Goal: Task Accomplishment & Management: Manage account settings

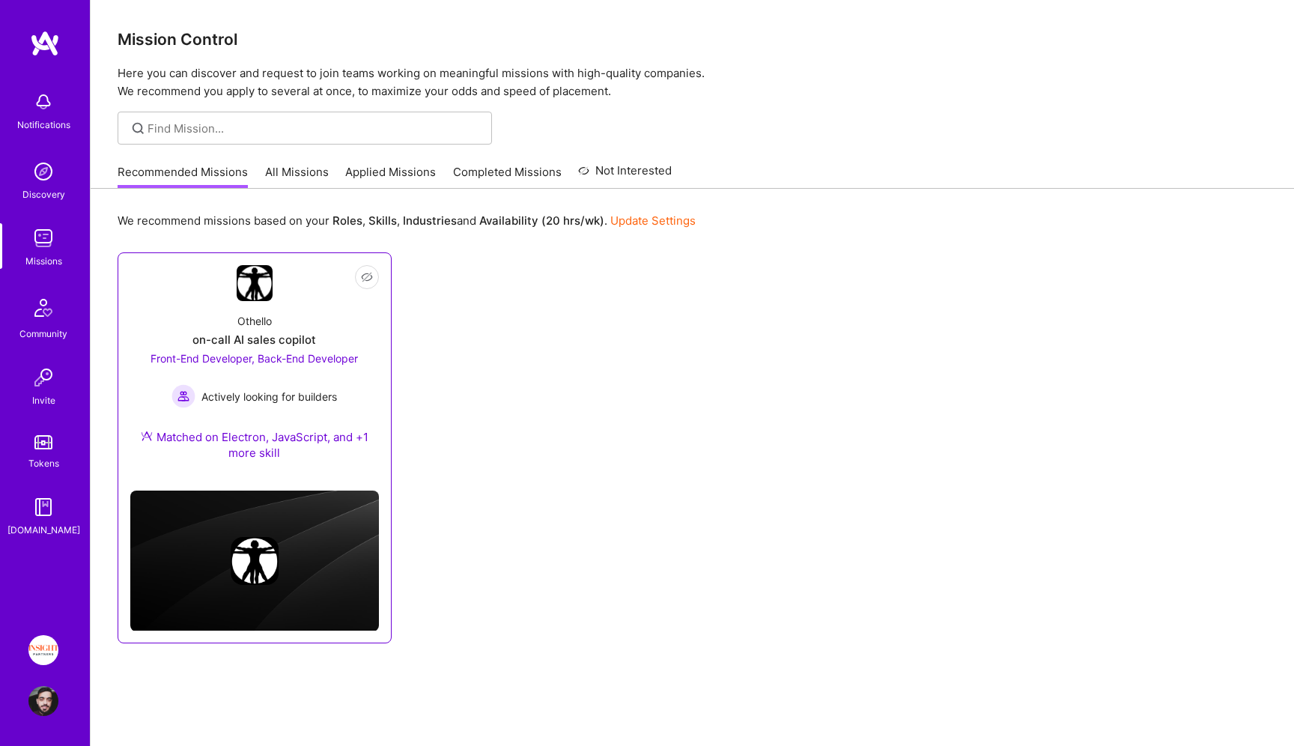
click at [329, 380] on div "Front-End Developer, Back-End Developer Actively looking for builders" at bounding box center [254, 379] width 207 height 58
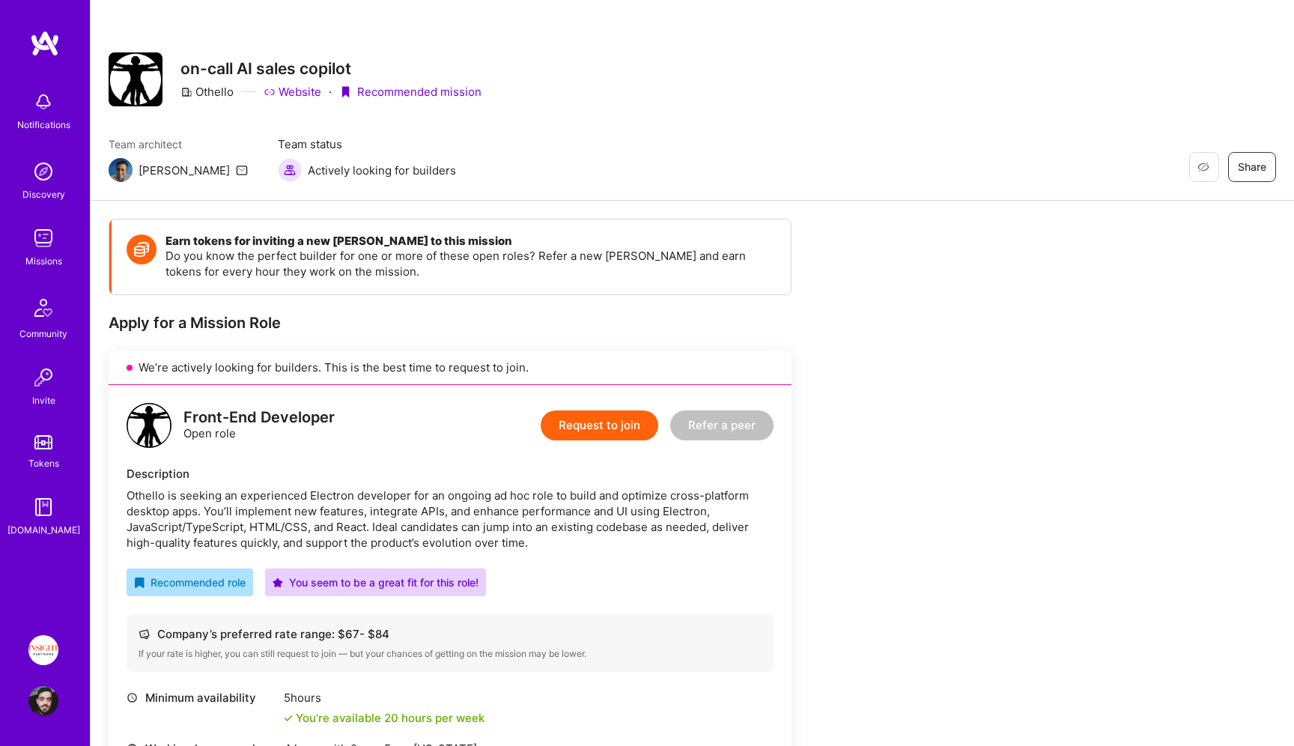
click at [198, 67] on h3 "on-call AI sales copilot" at bounding box center [330, 68] width 301 height 19
click at [197, 67] on h3 "on-call AI sales copilot" at bounding box center [330, 68] width 301 height 19
click at [220, 86] on div "Othello" at bounding box center [206, 92] width 53 height 16
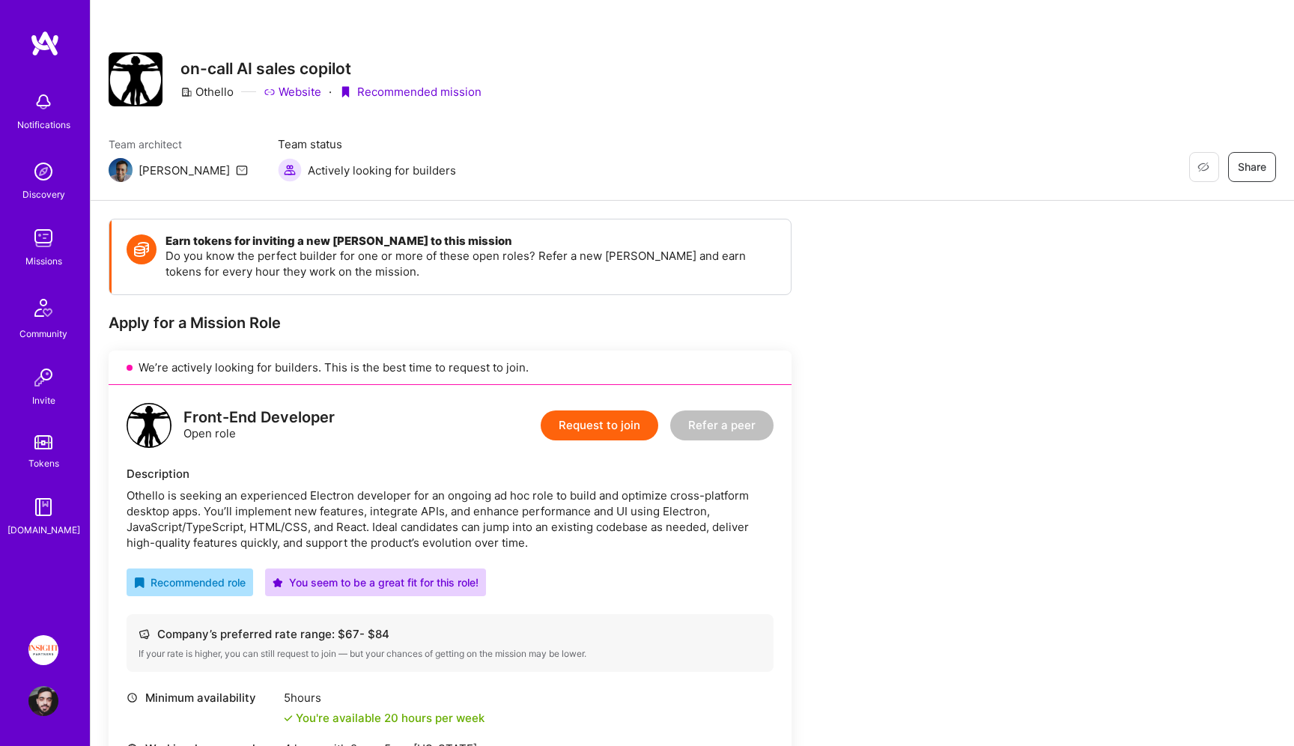
click at [436, 130] on div "Restore Not Interested Share on-call AI sales copilot Othello Website · Recomme…" at bounding box center [692, 100] width 1203 height 201
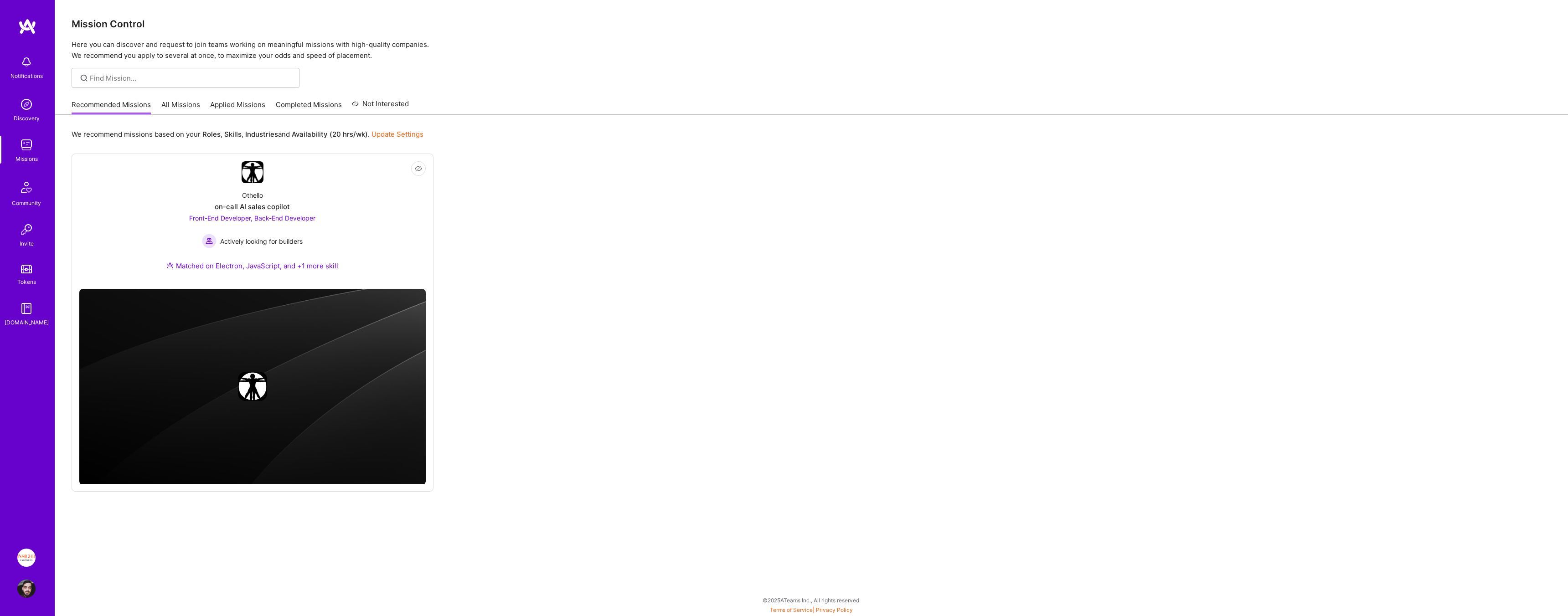
click at [29, 558] on img at bounding box center [26, 558] width 18 height 18
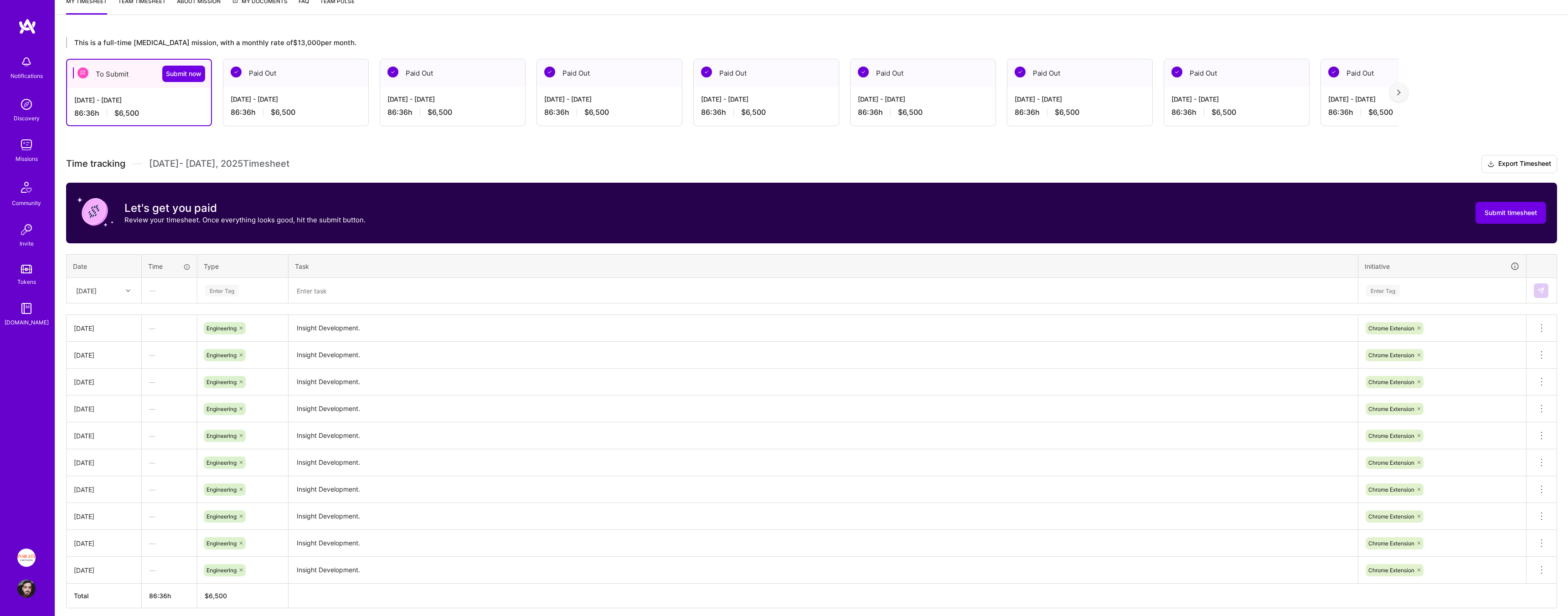
scroll to position [168, 0]
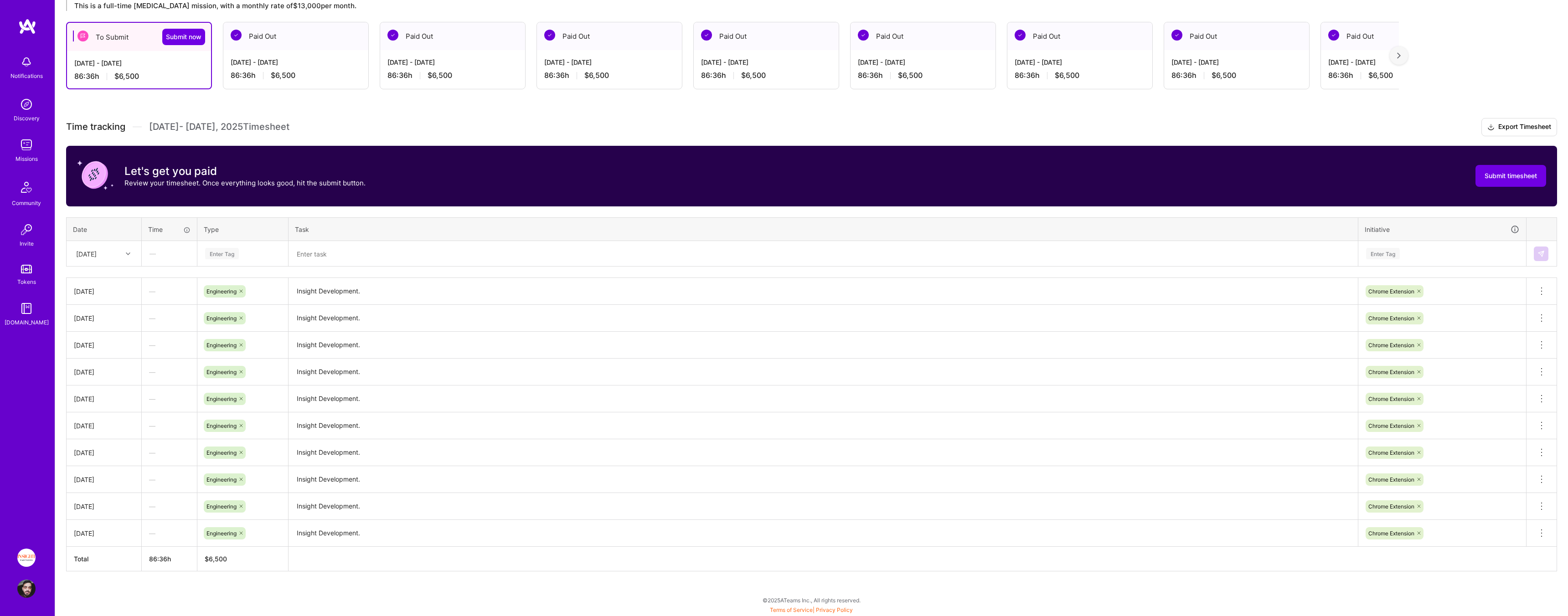
click at [248, 253] on div "Enter Tag" at bounding box center [242, 253] width 77 height 12
click at [240, 347] on span "Engineering" at bounding box center [222, 348] width 39 height 12
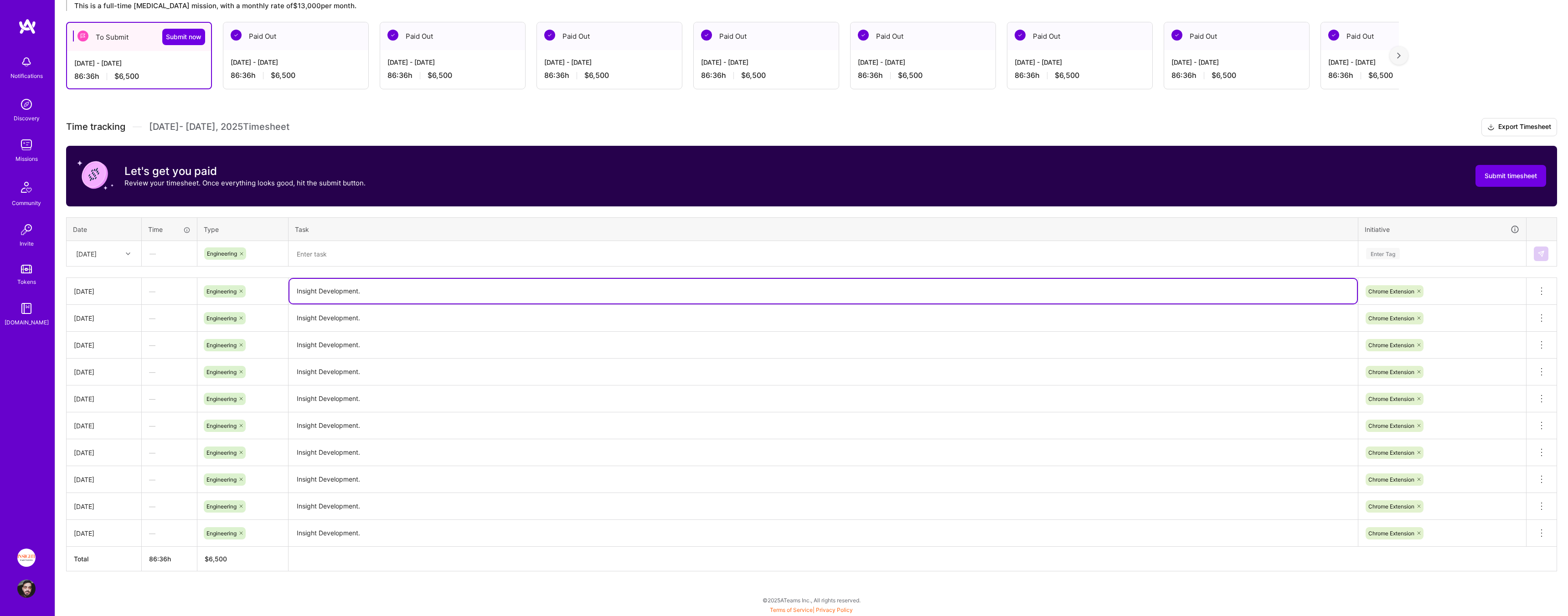
click at [379, 293] on textarea "Insight Development." at bounding box center [824, 291] width 1068 height 24
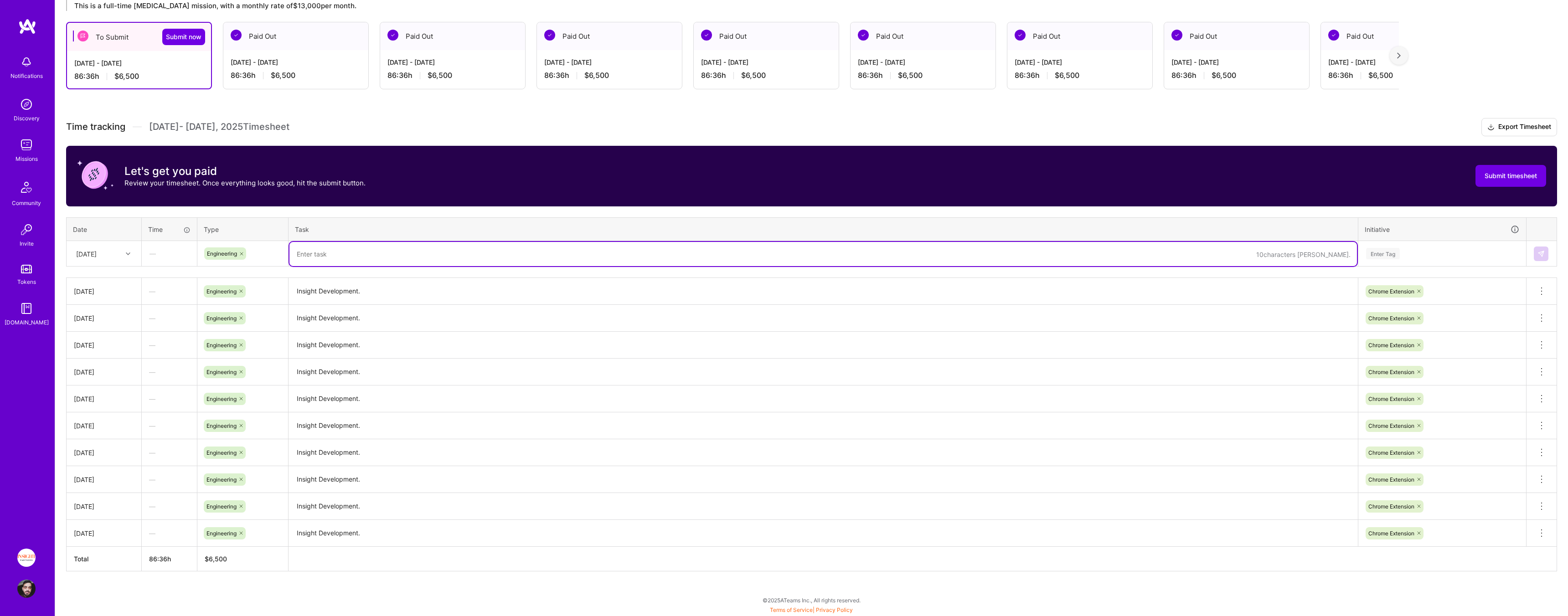
click at [363, 261] on textarea at bounding box center [824, 254] width 1068 height 24
paste textarea "Insight Development."
type textarea "Insight Development."
click at [1468, 233] on div "Initiative" at bounding box center [1442, 229] width 155 height 10
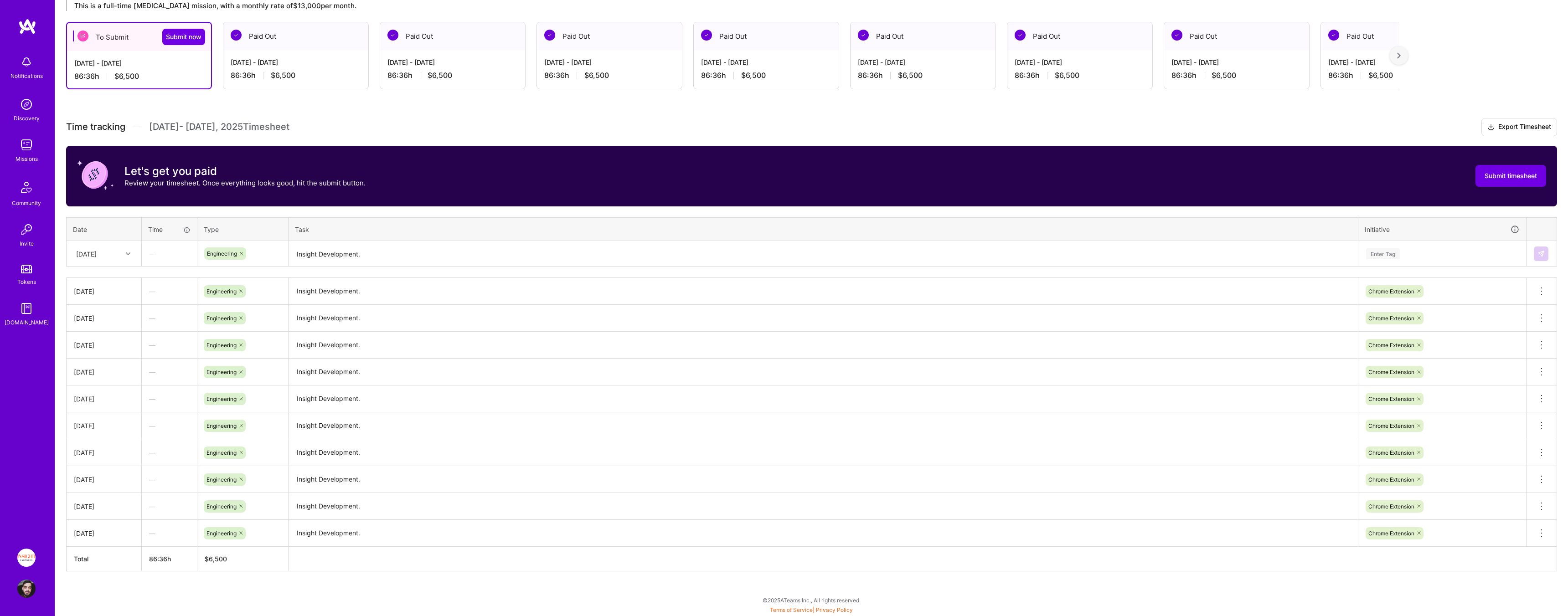
click at [1449, 253] on div "Enter Tag" at bounding box center [1442, 253] width 154 height 12
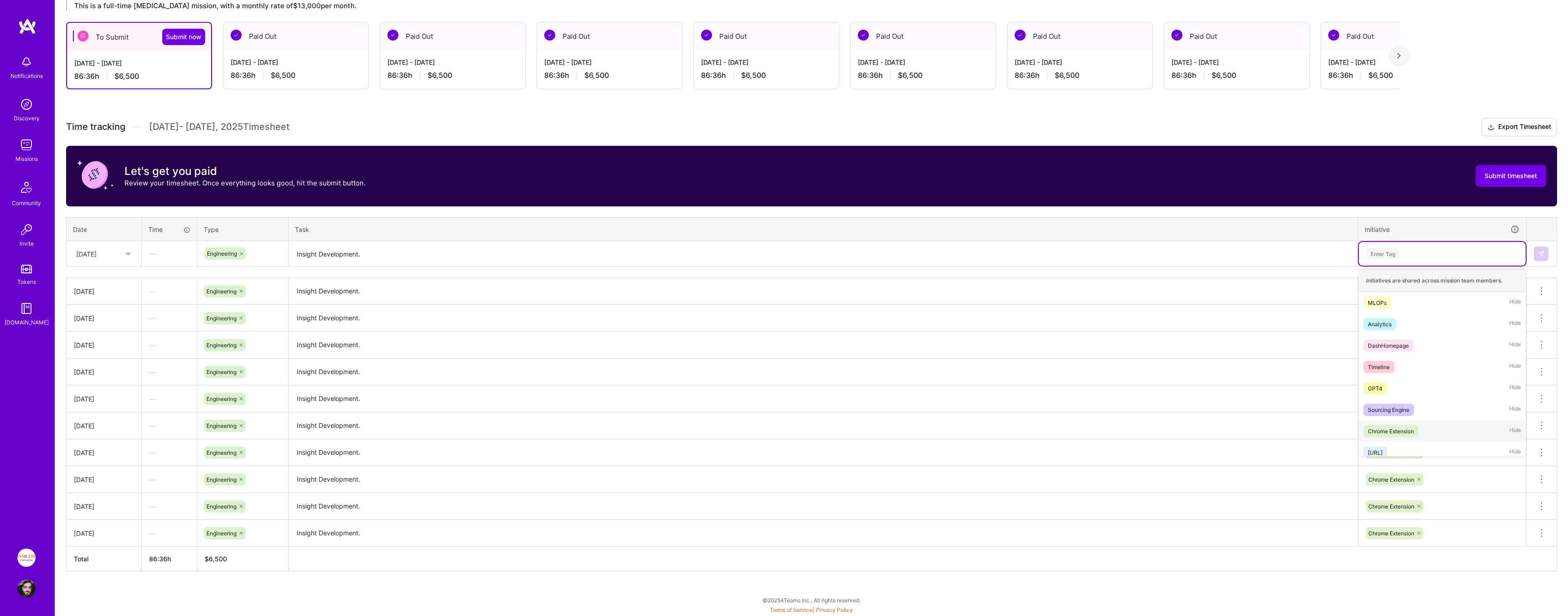
click at [1432, 438] on div "Chrome Extension Hide" at bounding box center [1442, 431] width 167 height 21
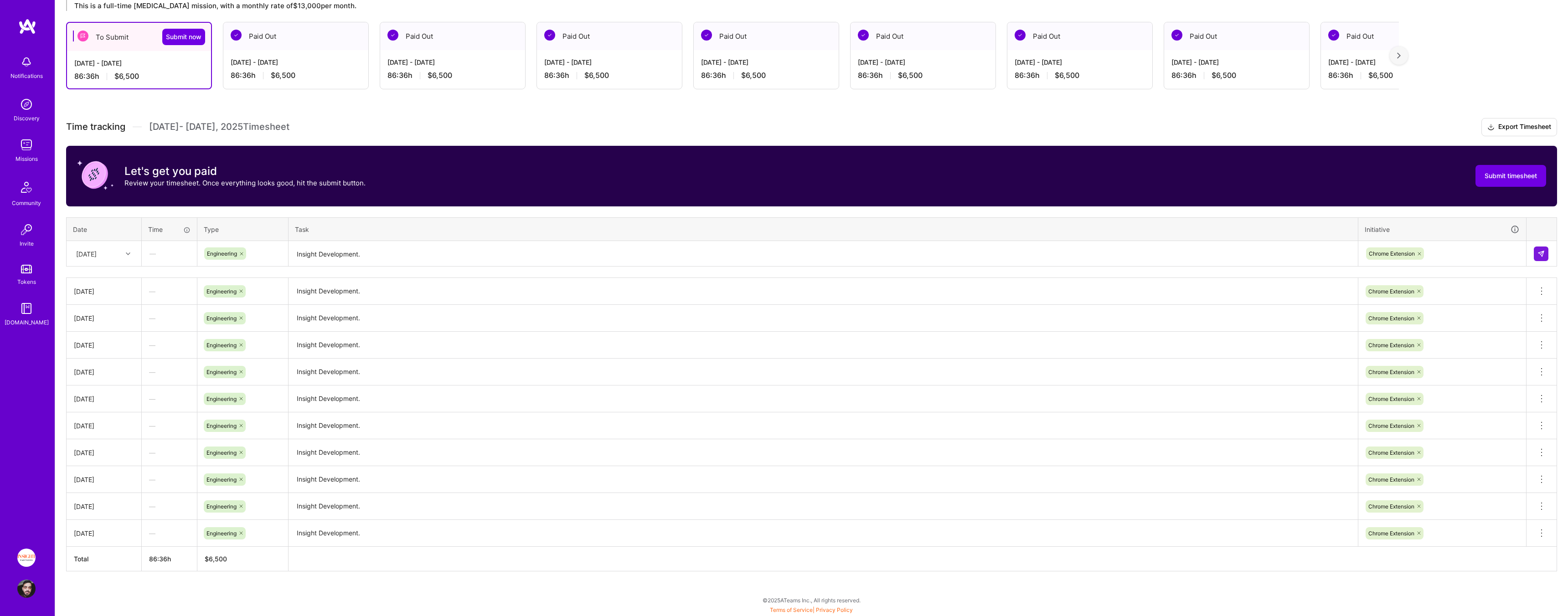
click at [1531, 253] on td at bounding box center [1542, 254] width 30 height 26
click at [1535, 253] on button at bounding box center [1541, 254] width 15 height 15
click at [175, 31] on button "Submit now" at bounding box center [184, 37] width 43 height 16
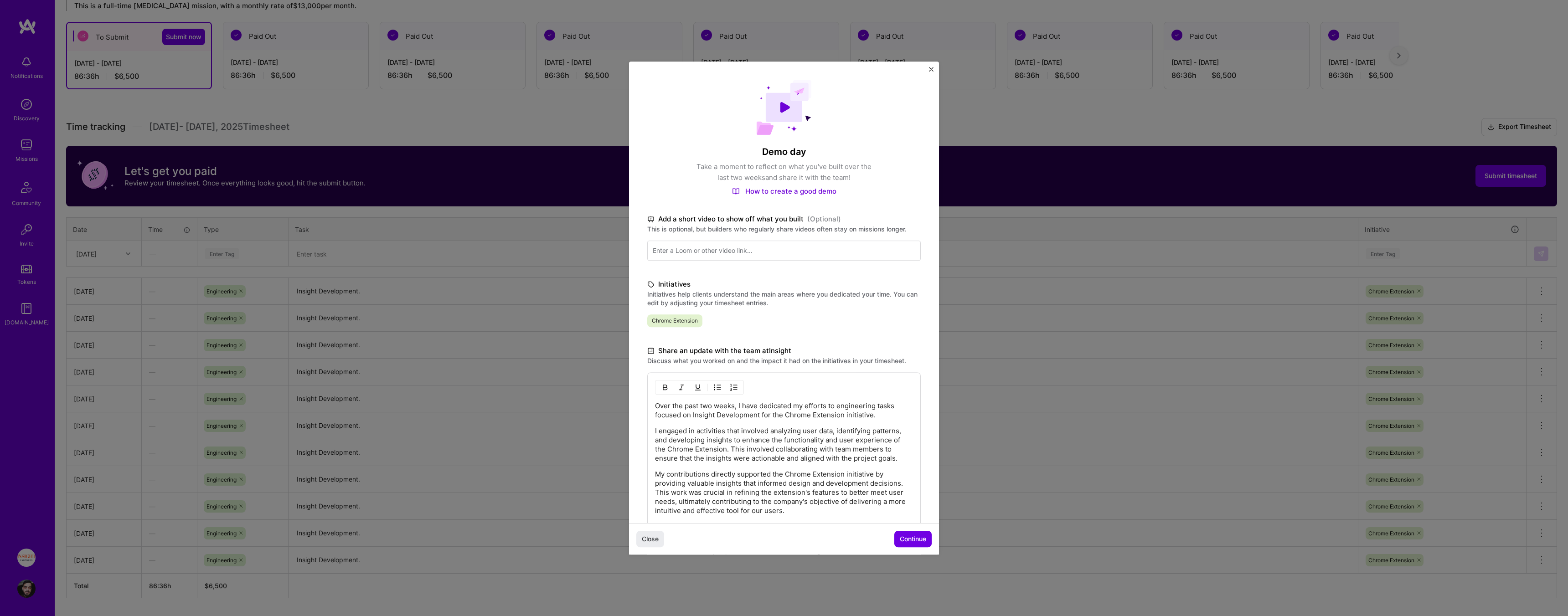
drag, startPoint x: 912, startPoint y: 534, endPoint x: 897, endPoint y: 522, distance: 19.2
click at [912, 534] on span "Continue" at bounding box center [912, 539] width 26 height 9
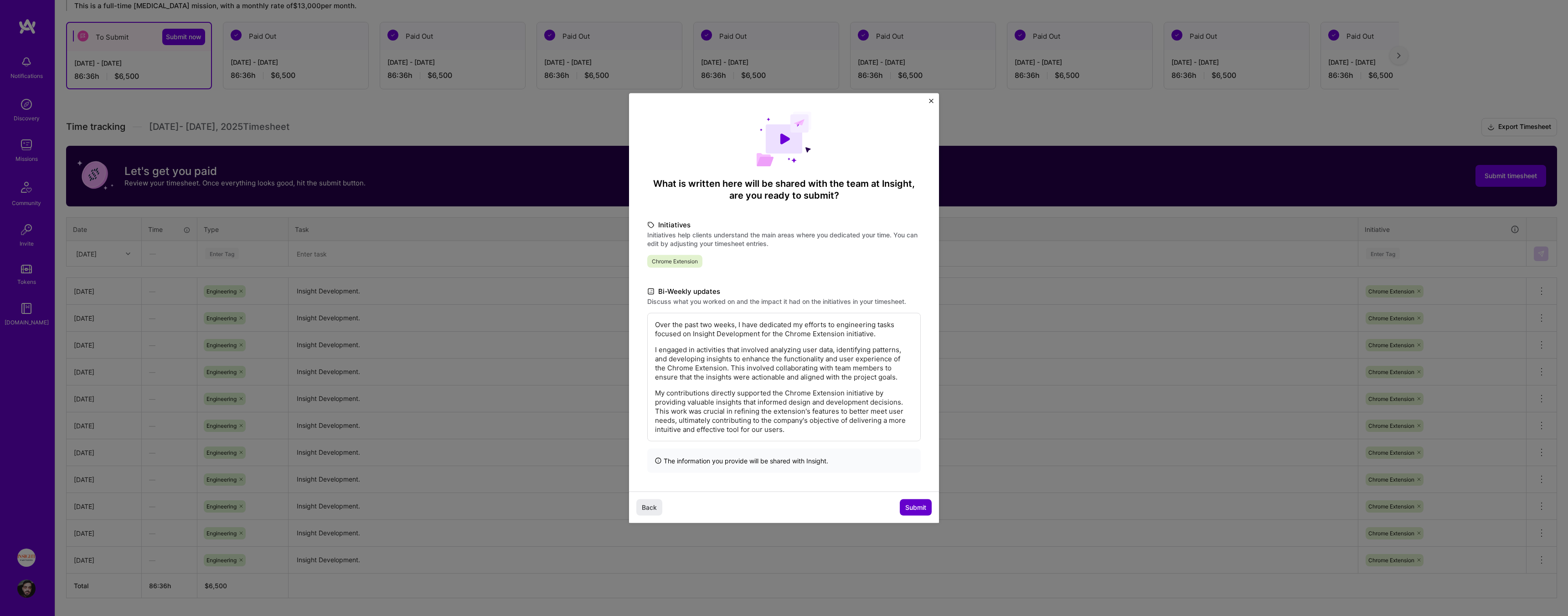
click at [918, 512] on button "Submit" at bounding box center [915, 507] width 32 height 16
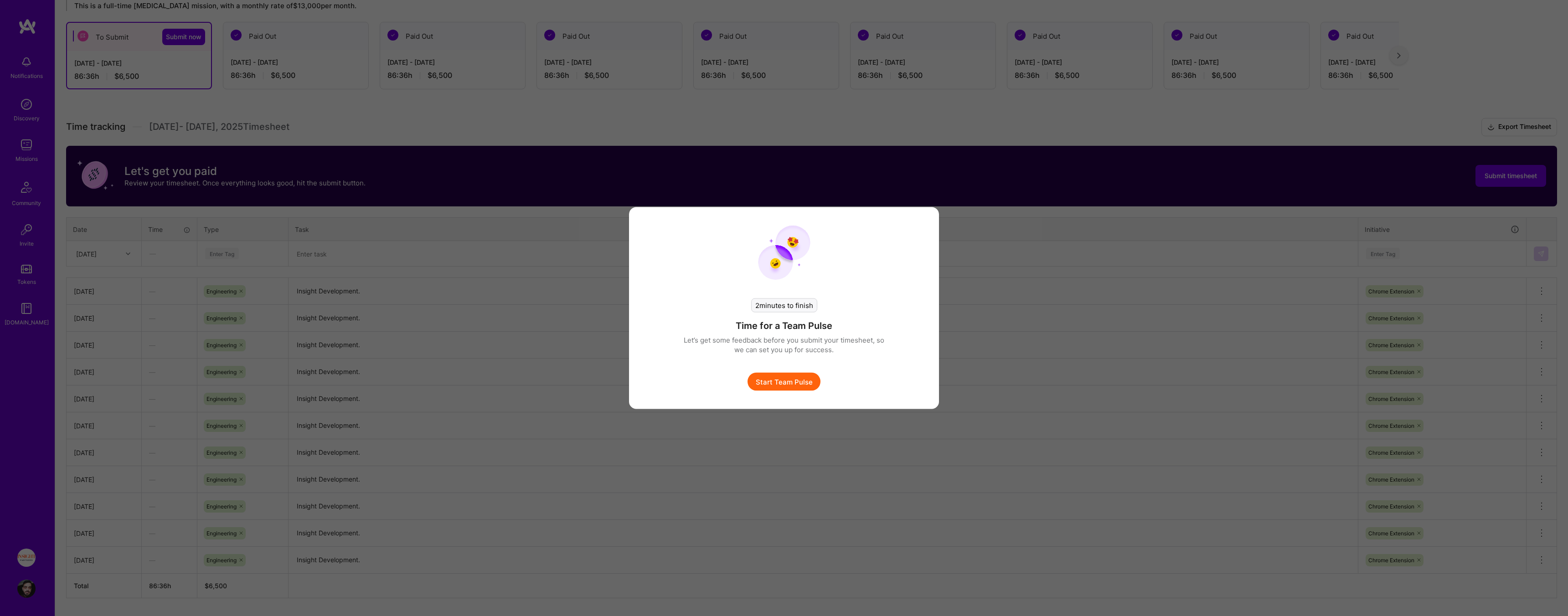
click at [777, 384] on button "Start Team Pulse" at bounding box center [784, 382] width 73 height 18
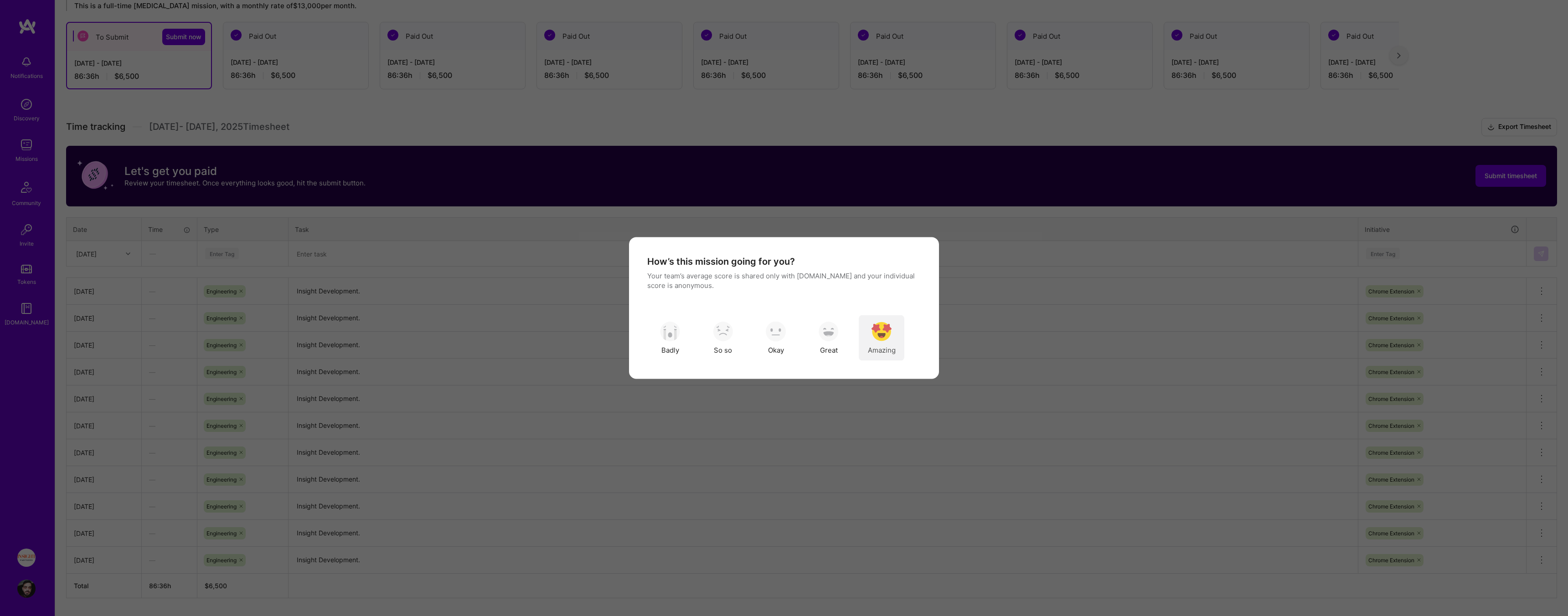
click at [875, 334] on img "modal" at bounding box center [881, 331] width 20 height 20
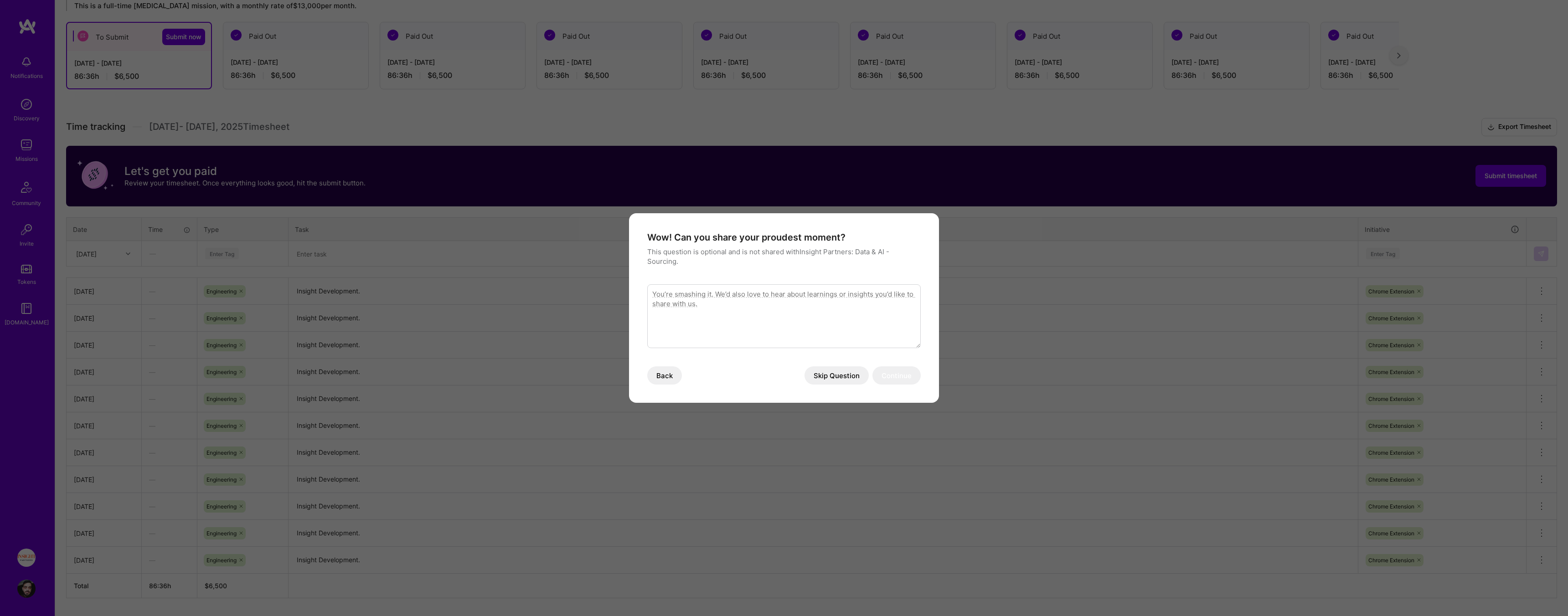
click at [844, 373] on button "Skip Question" at bounding box center [837, 376] width 65 height 18
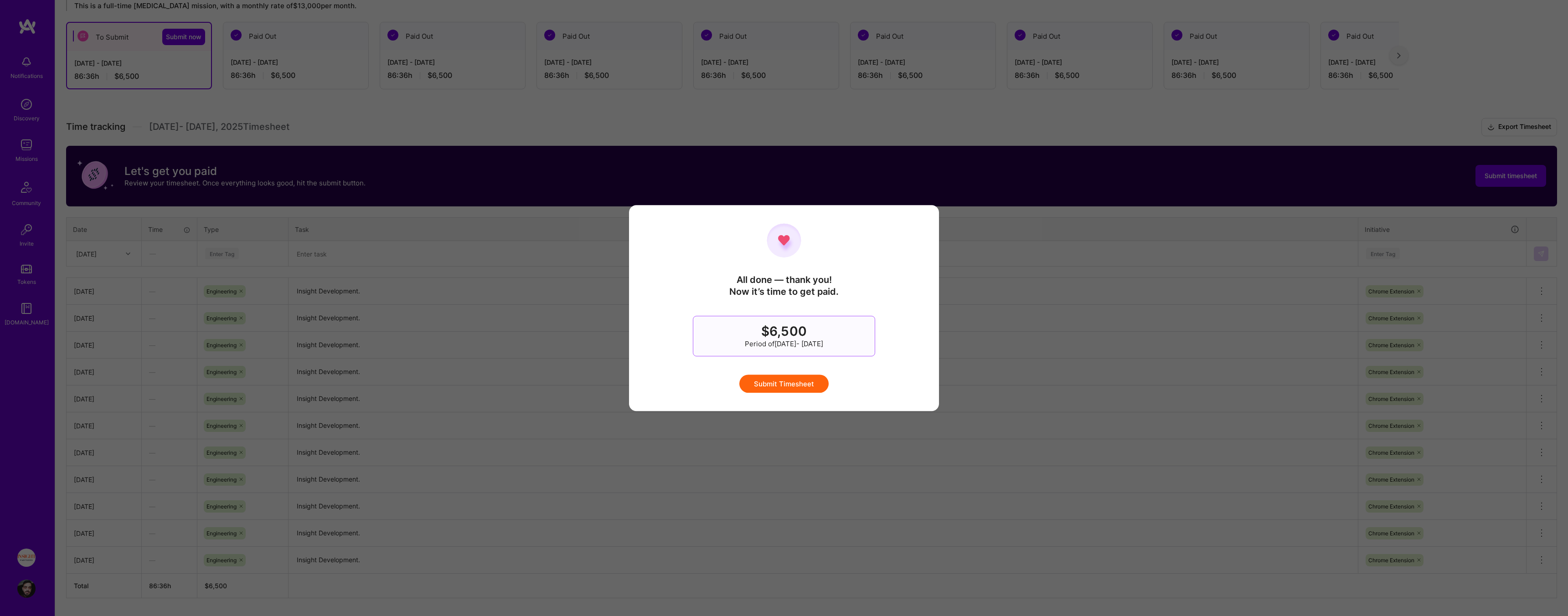
click at [800, 380] on button "Submit Timesheet" at bounding box center [784, 384] width 89 height 18
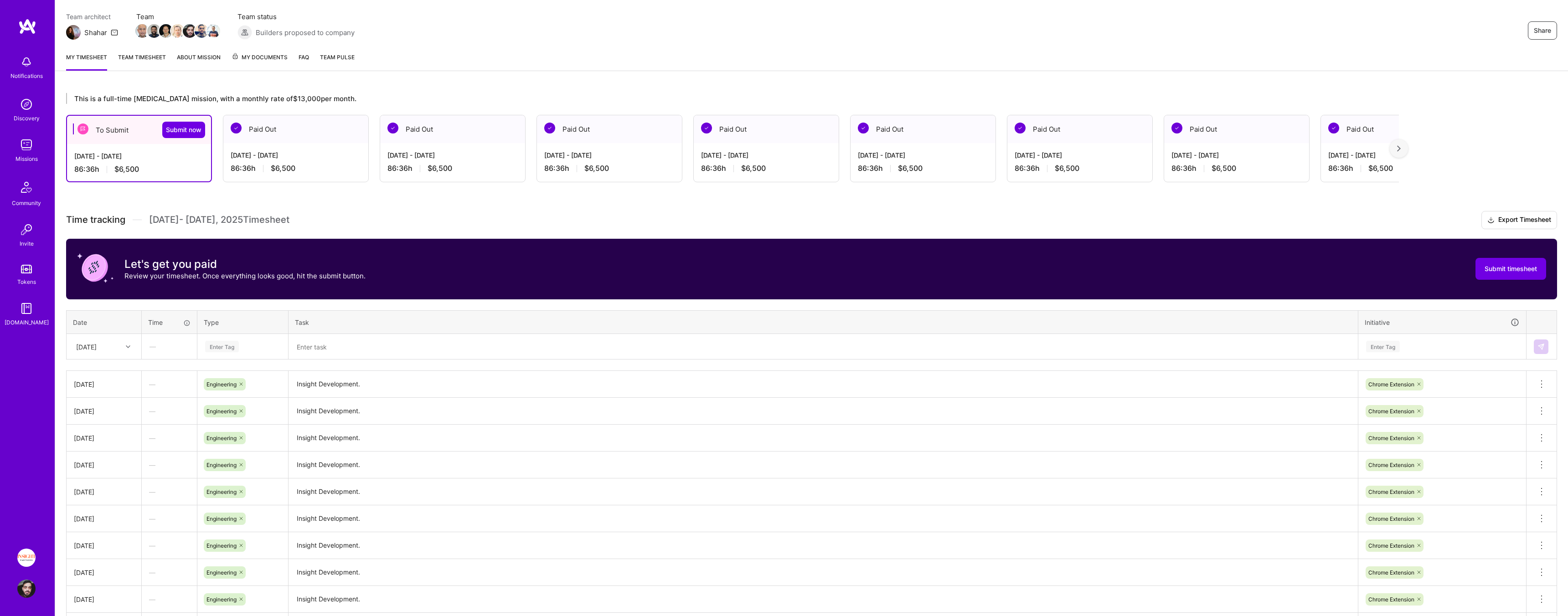
click at [543, 207] on div "This is a full-time retainer mission, with a monthly rate of $13,000 per month.…" at bounding box center [811, 409] width 1513 height 654
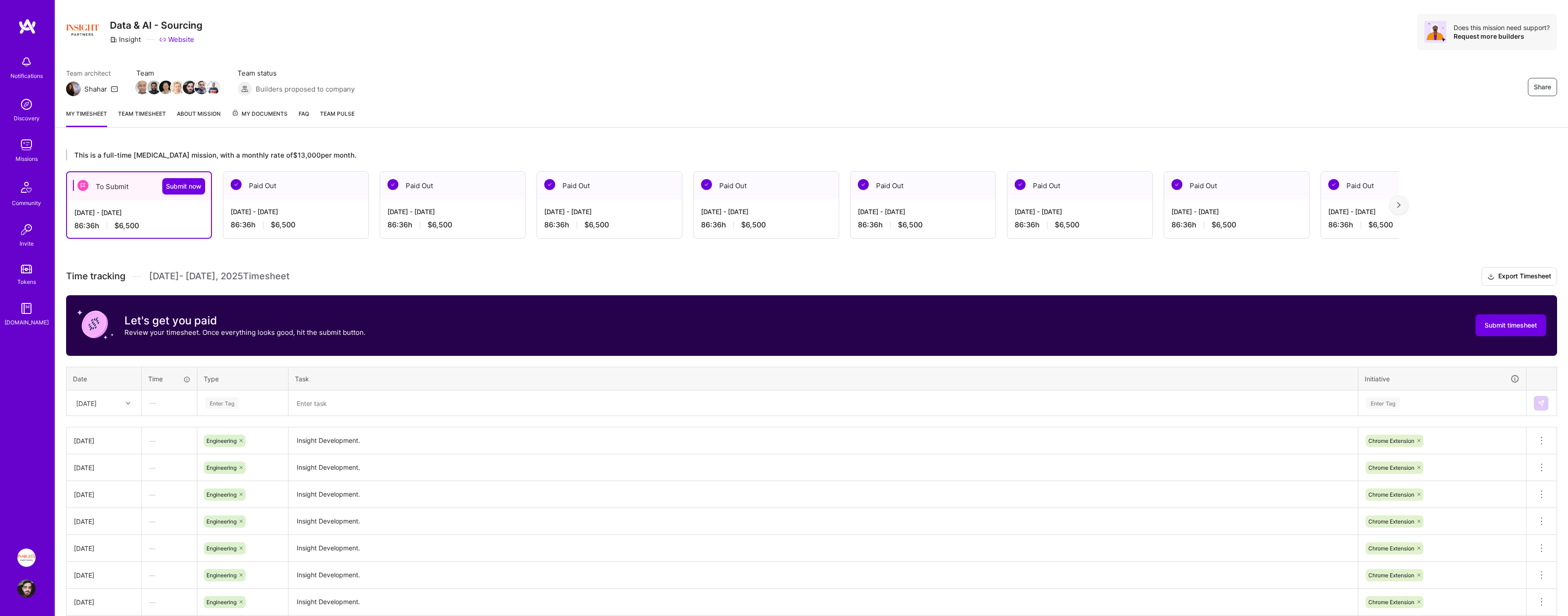
scroll to position [0, 0]
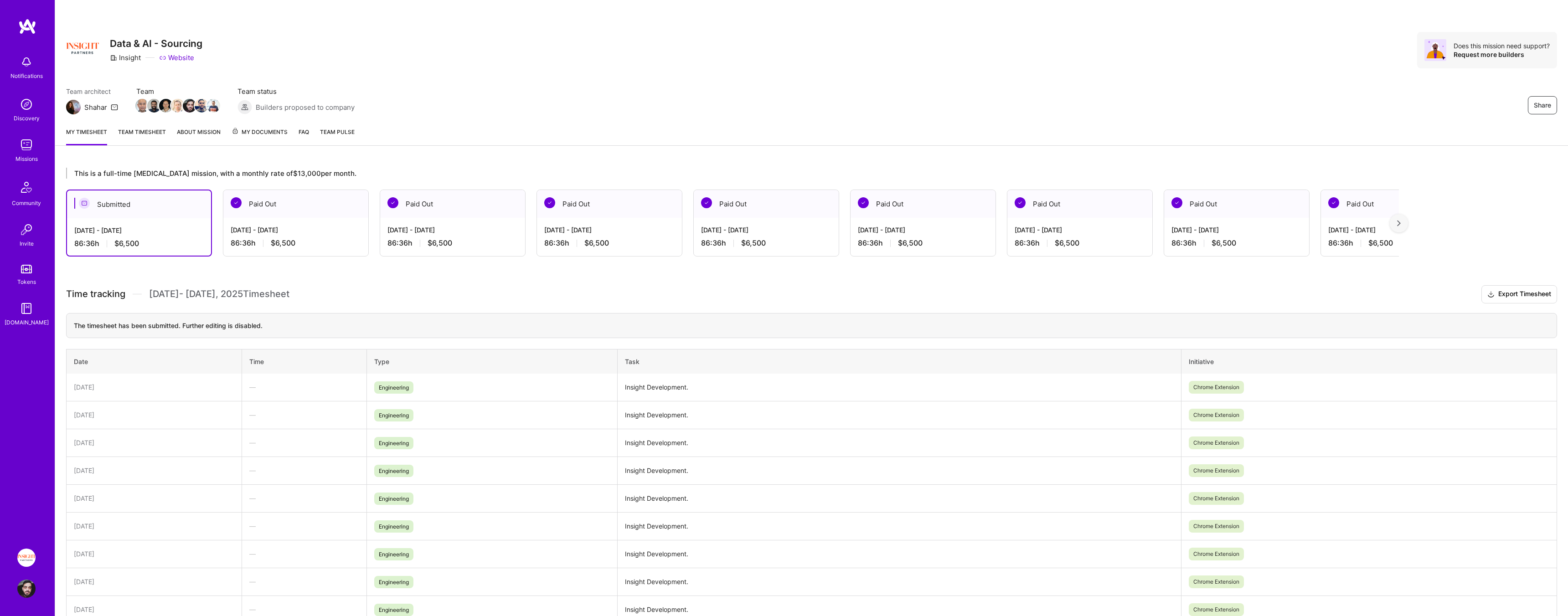
click at [1400, 220] on img at bounding box center [1399, 223] width 4 height 6
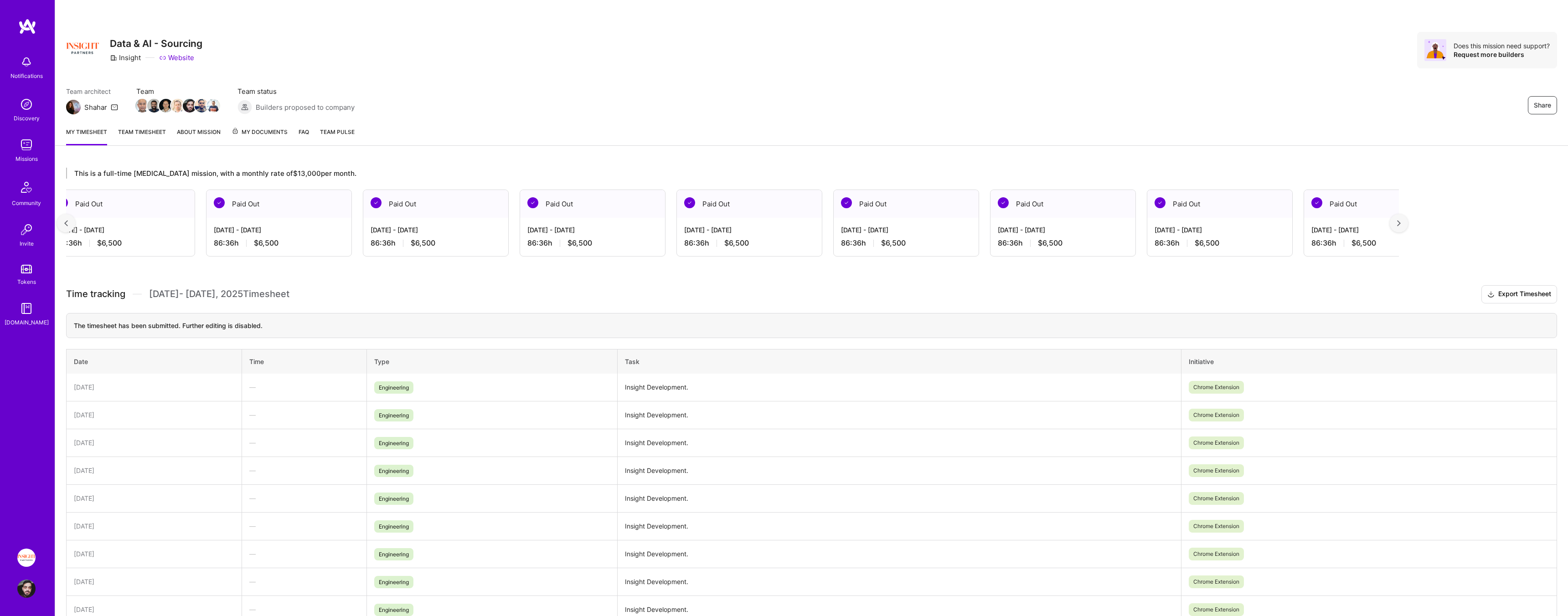
click at [1400, 220] on img at bounding box center [1399, 223] width 4 height 6
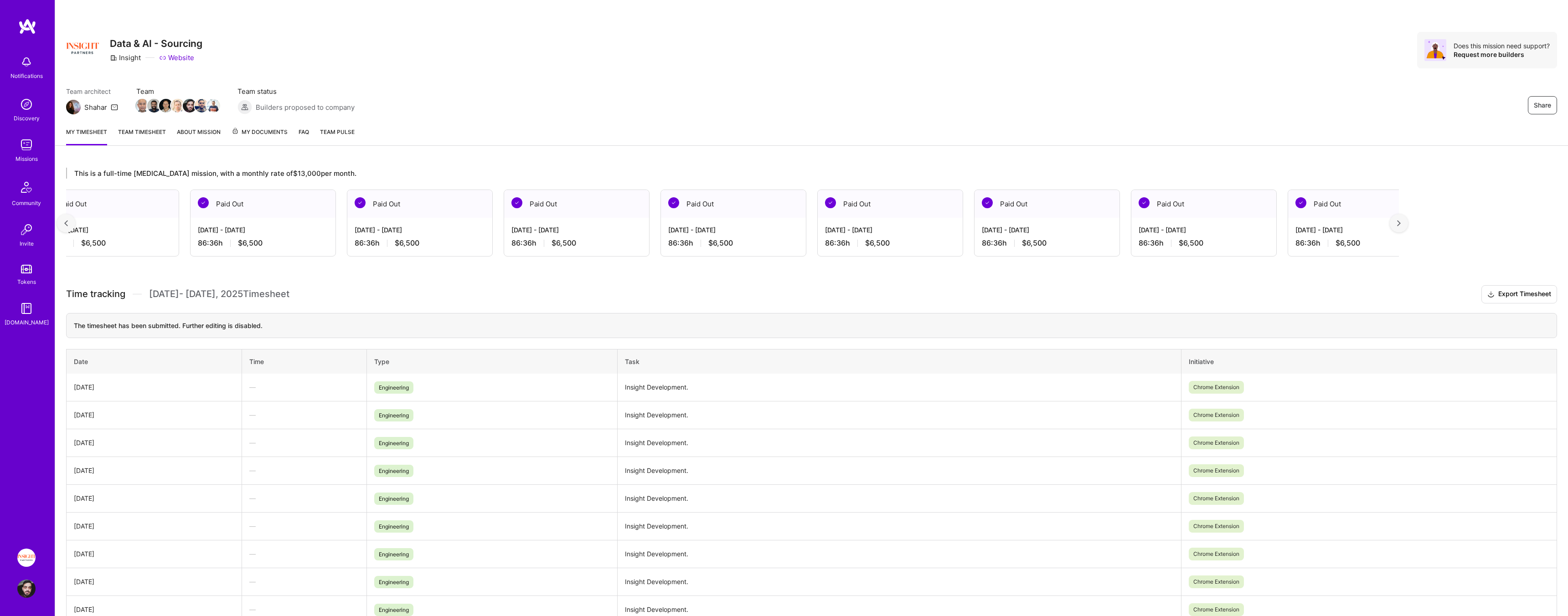
click at [1400, 220] on img at bounding box center [1399, 223] width 4 height 6
drag, startPoint x: 829, startPoint y: 210, endPoint x: 621, endPoint y: 208, distance: 208.0
click at [607, 209] on div "Submitted Oct 1 - Oct 15, 2025 86:36 h $6,500 Paid Out Sep 16 - Sep 30, 2025 86…" at bounding box center [733, 223] width 1333 height 67
drag, startPoint x: 502, startPoint y: 212, endPoint x: 457, endPoint y: 206, distance: 45.4
click at [442, 211] on div "Submitted Oct 1 - Oct 15, 2025 86:36 h $6,500 Paid Out Sep 16 - Sep 30, 2025 86…" at bounding box center [733, 223] width 1333 height 67
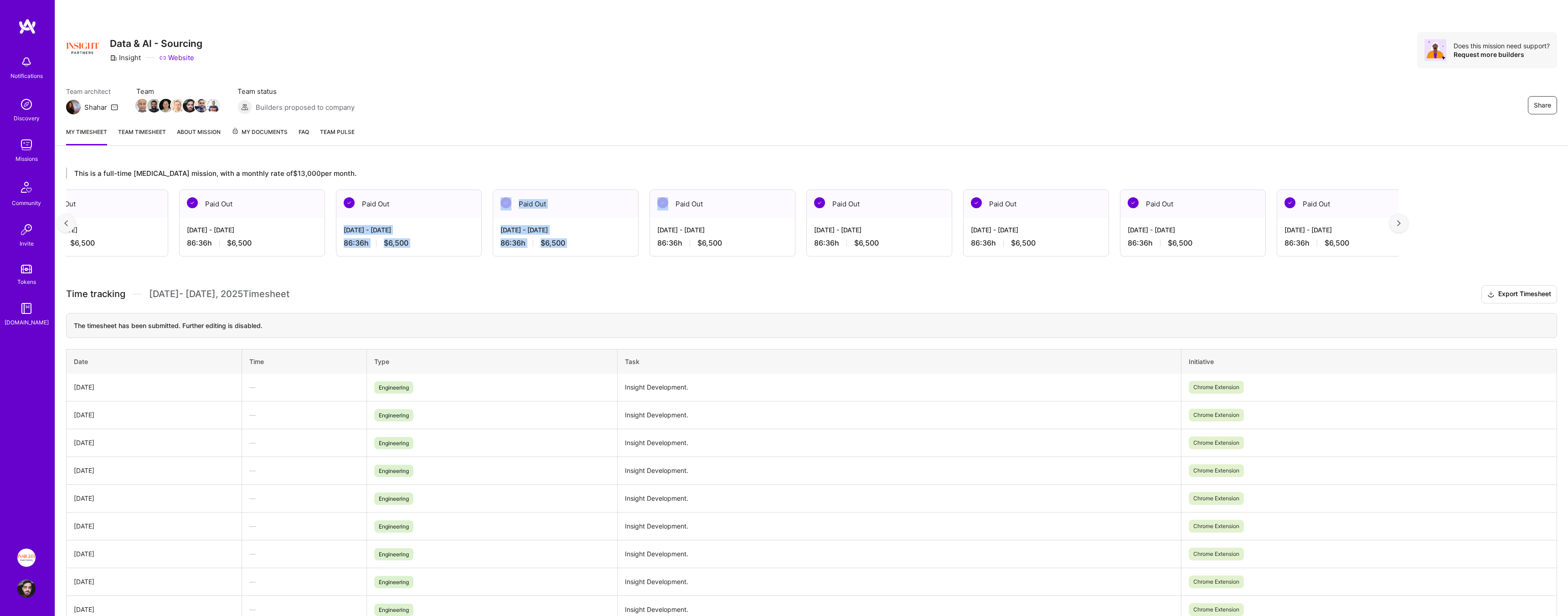
click at [678, 180] on div "This is a full-time retainer mission, with a monthly rate of $13,000 per month.…" at bounding box center [733, 212] width 1333 height 89
click at [1404, 225] on div at bounding box center [1399, 223] width 18 height 18
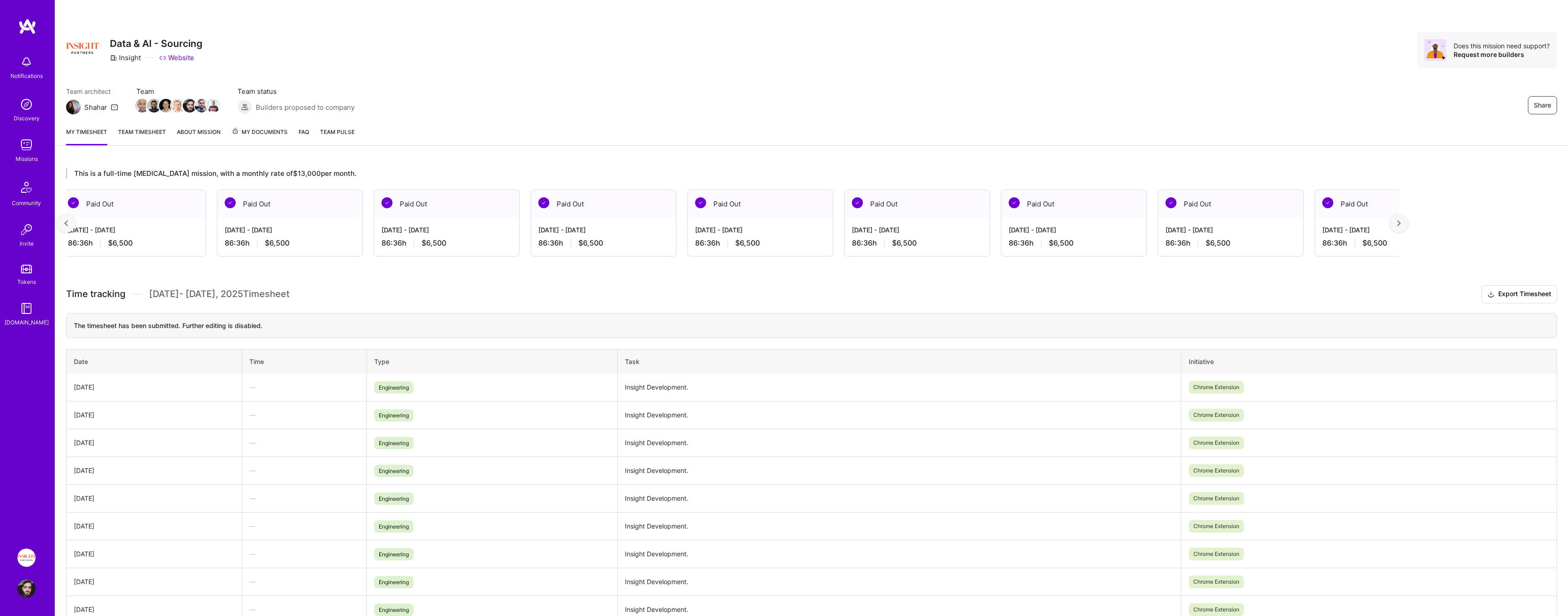
click at [1404, 225] on div at bounding box center [1399, 223] width 18 height 18
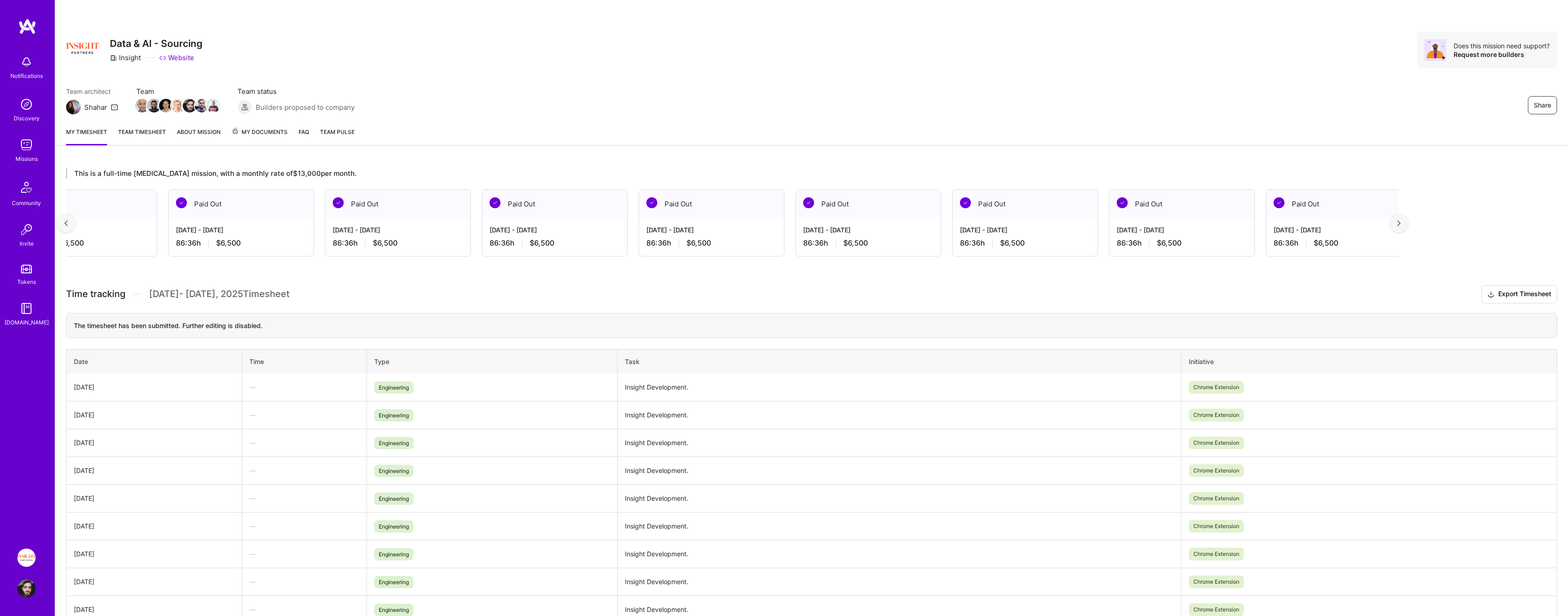
click at [1404, 225] on div at bounding box center [1399, 223] width 18 height 18
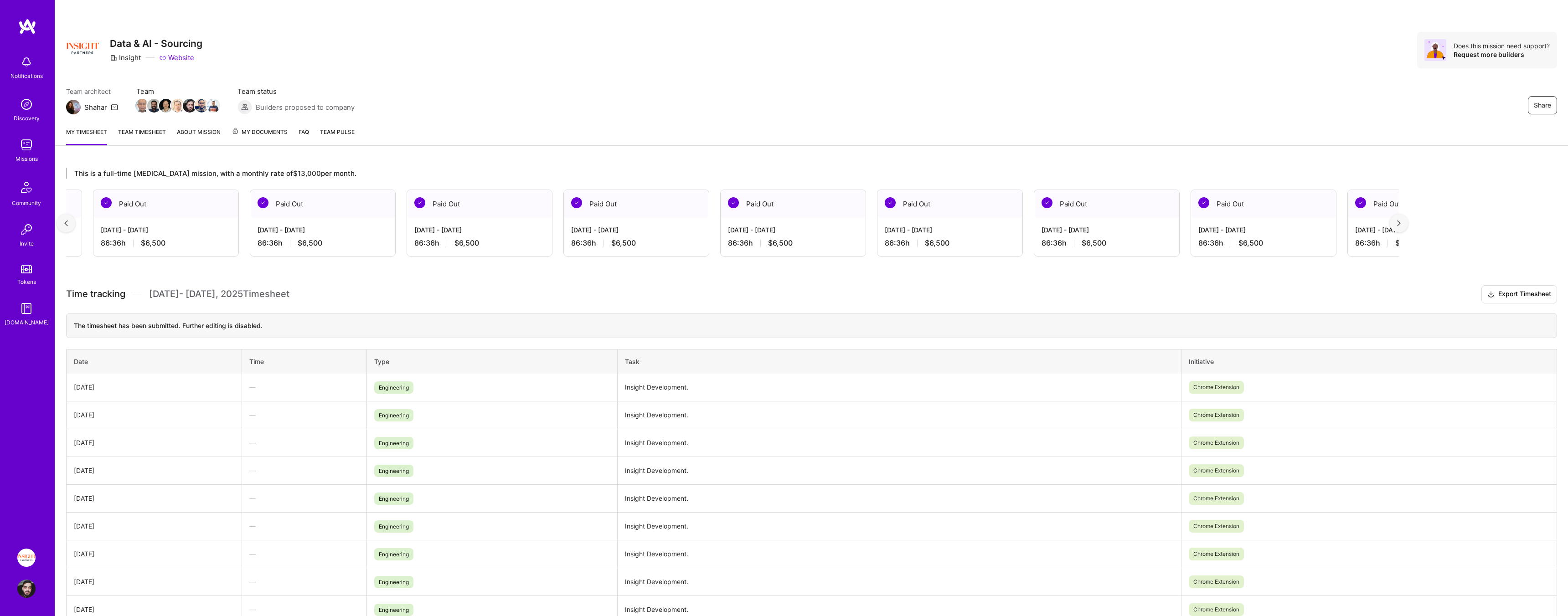
click at [1404, 225] on div at bounding box center [1399, 223] width 18 height 18
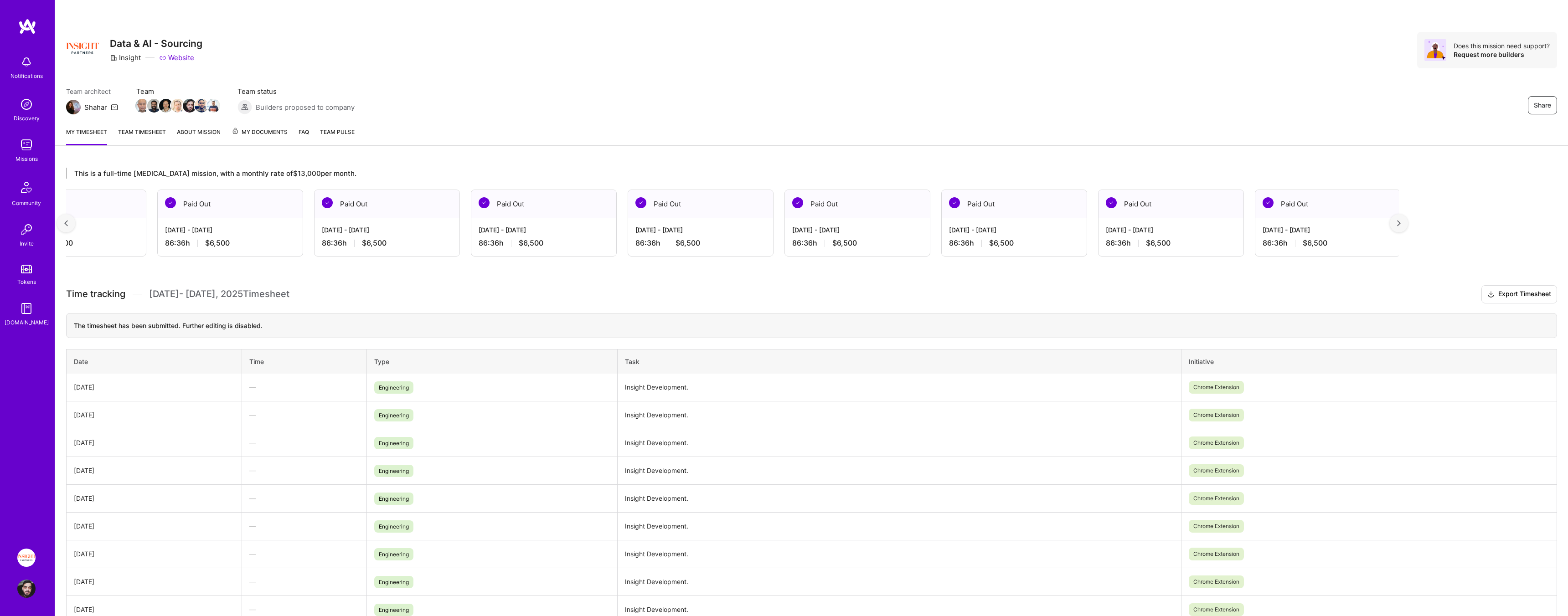
click at [1404, 225] on div at bounding box center [1399, 223] width 18 height 18
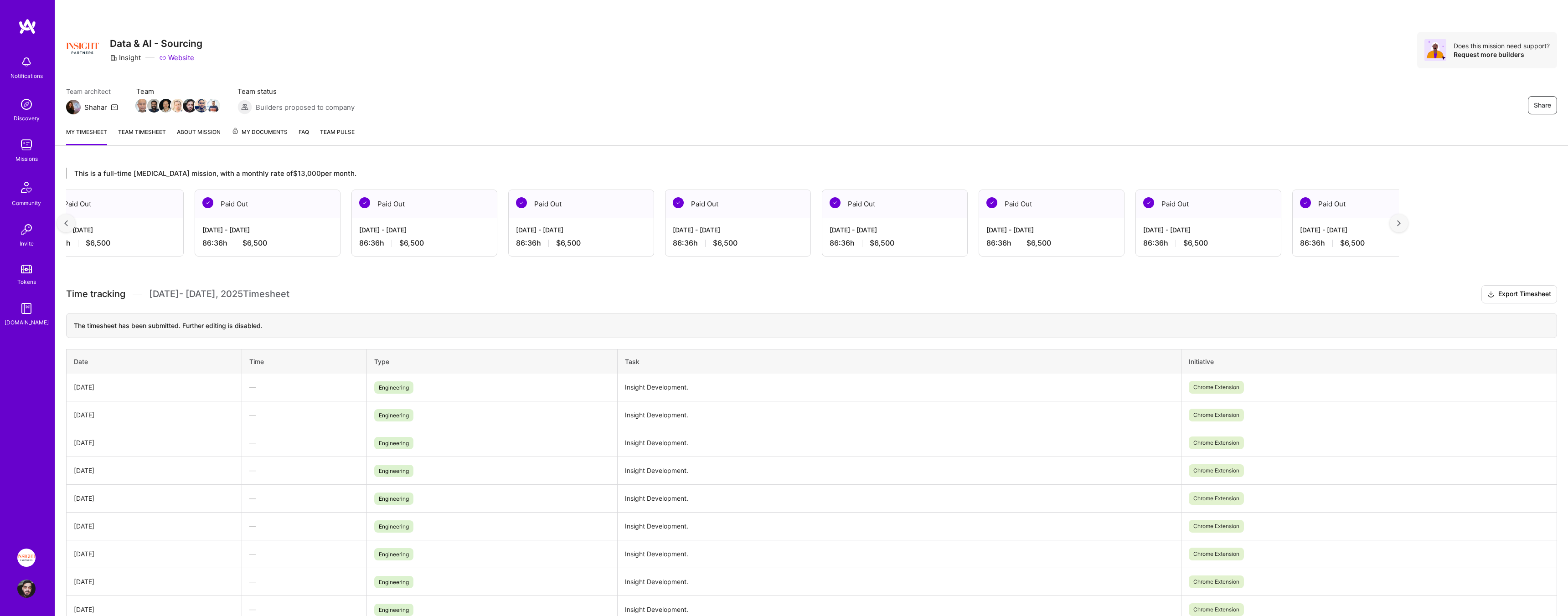
click at [1404, 225] on div at bounding box center [1399, 223] width 18 height 18
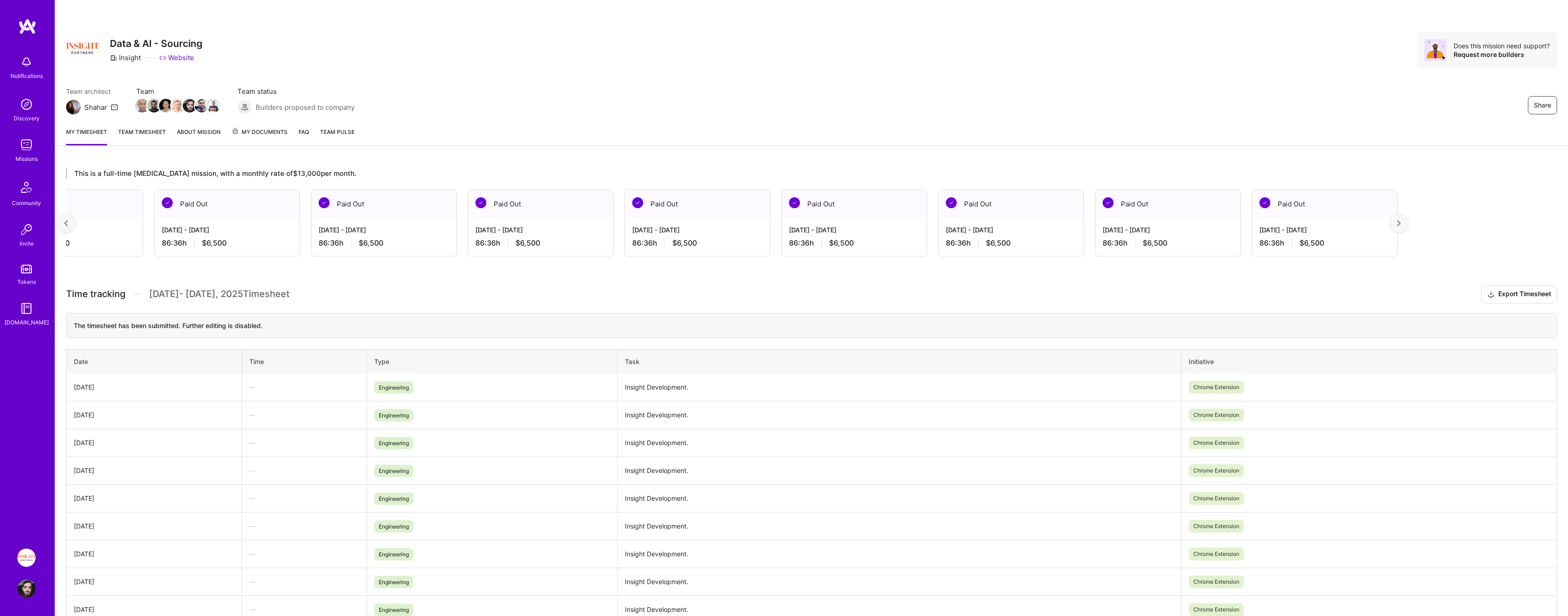
scroll to position [0, 1174]
click at [152, 131] on link "Team timesheet" at bounding box center [142, 136] width 48 height 18
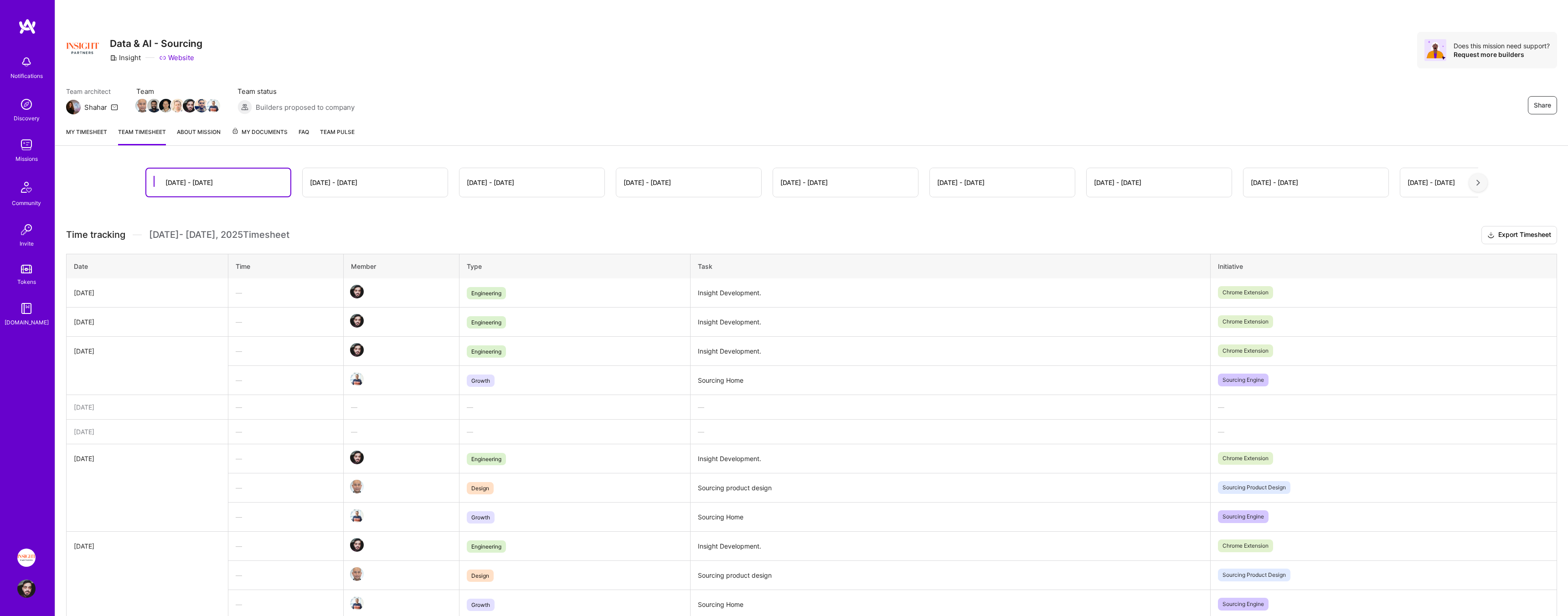
click at [200, 130] on link "About Mission" at bounding box center [199, 136] width 44 height 18
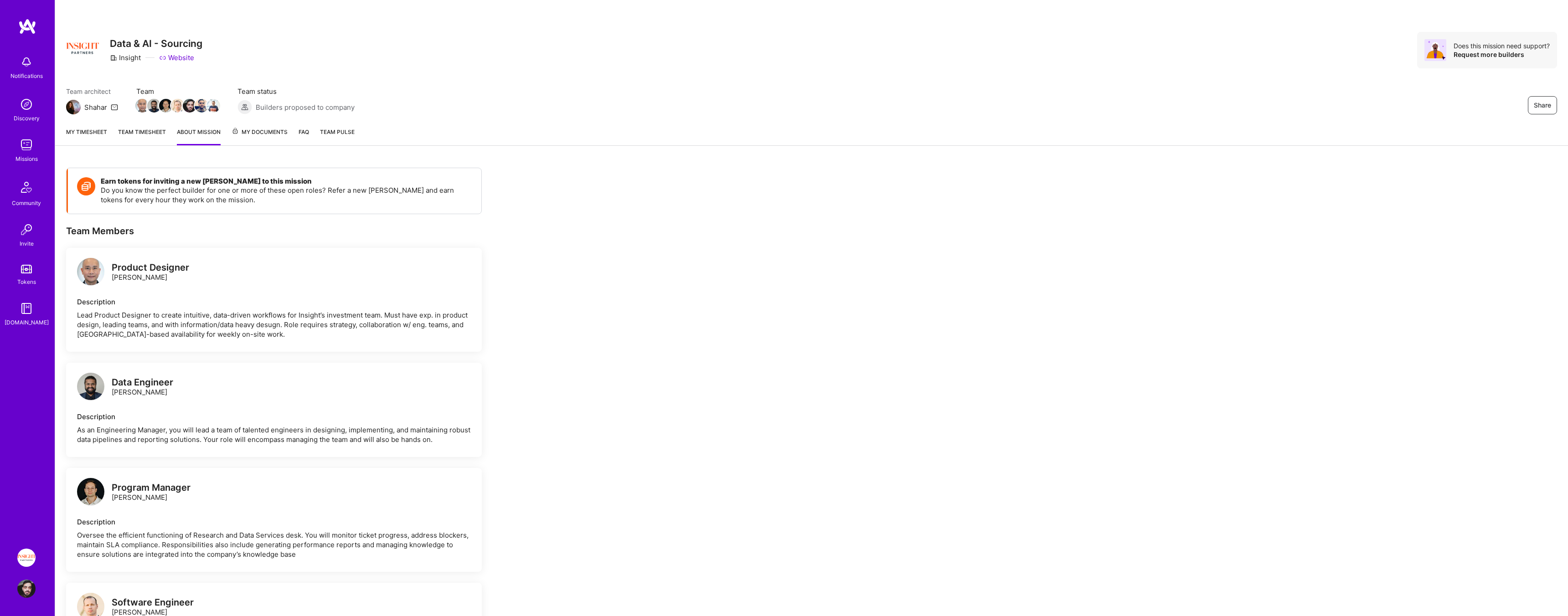
click at [256, 139] on link "My Documents" at bounding box center [259, 136] width 56 height 18
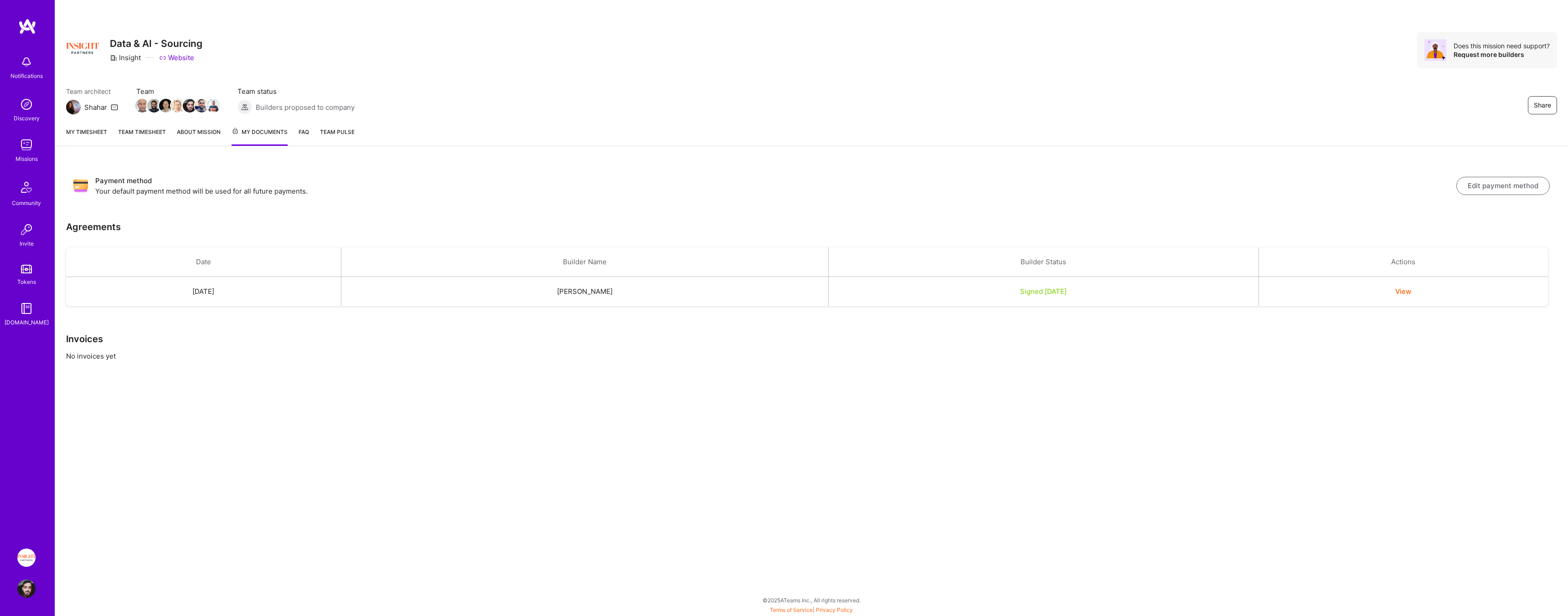
click at [315, 131] on div "My timesheet Team timesheet About Mission My Documents FAQ Team Pulse" at bounding box center [811, 133] width 1513 height 26
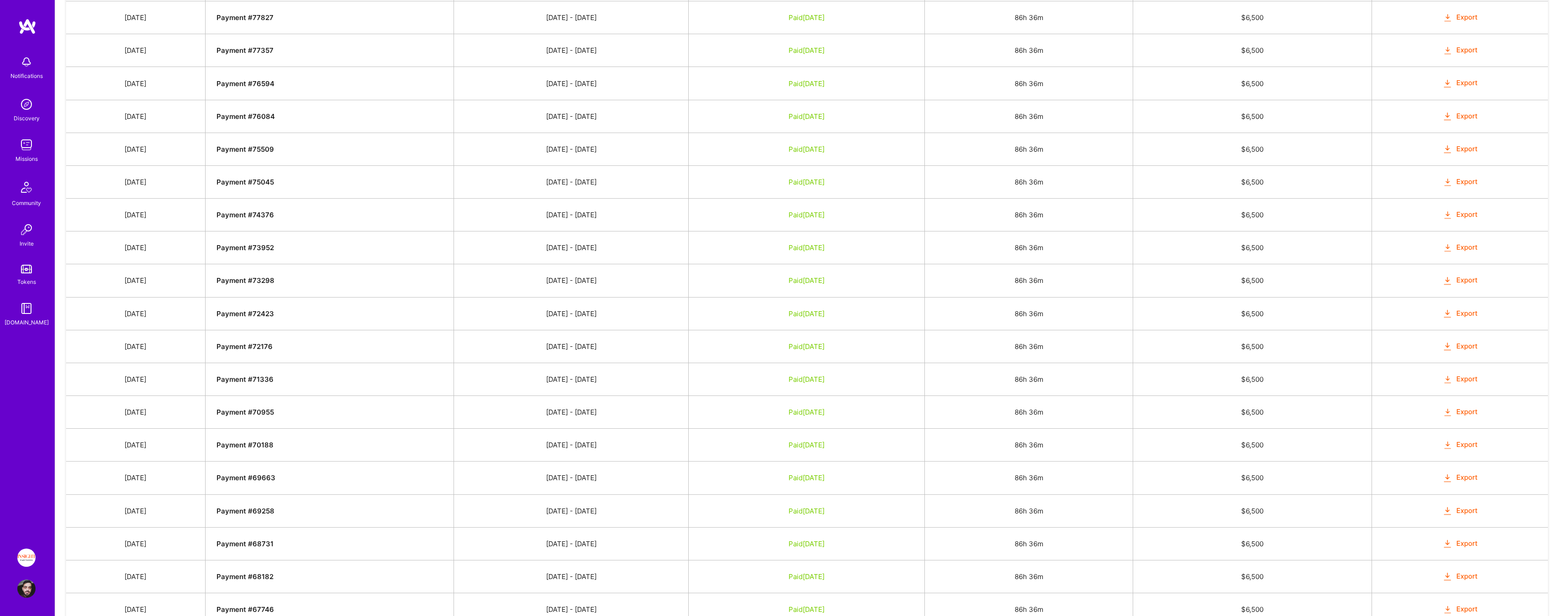
scroll to position [496, 0]
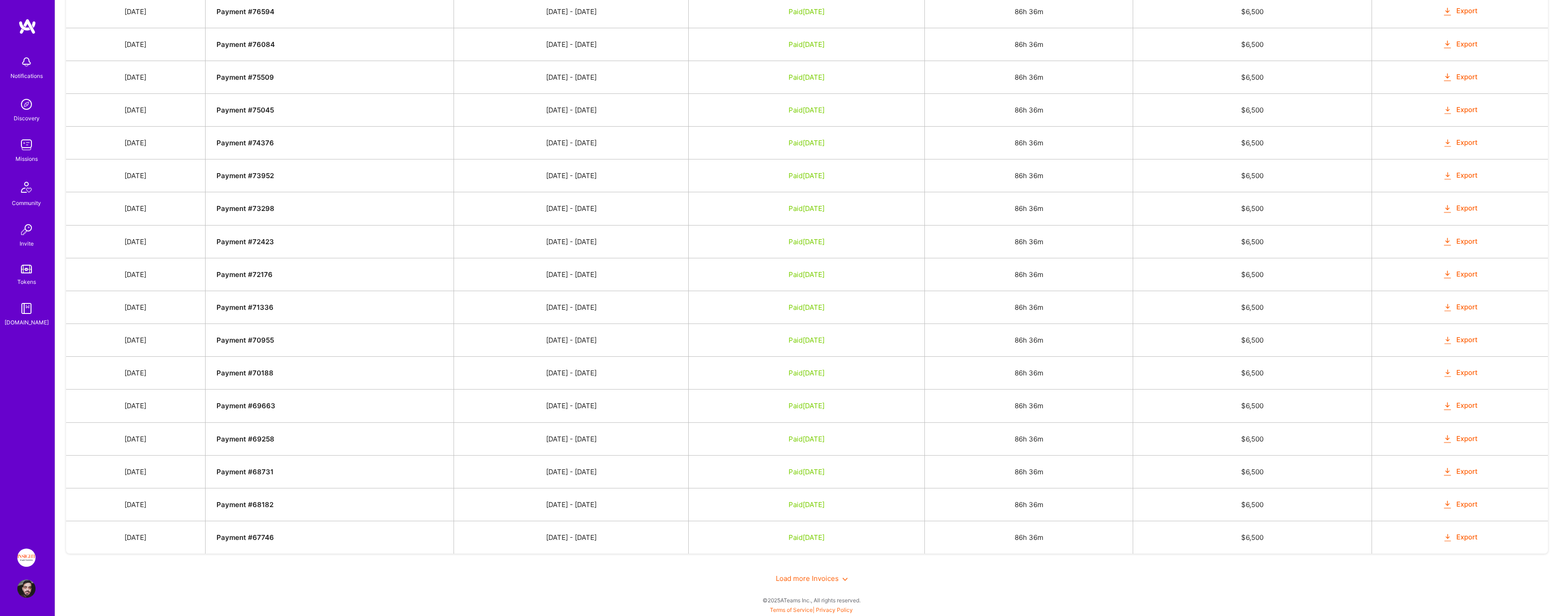
click at [1268, 534] on td "$ 6,500" at bounding box center [1252, 537] width 239 height 33
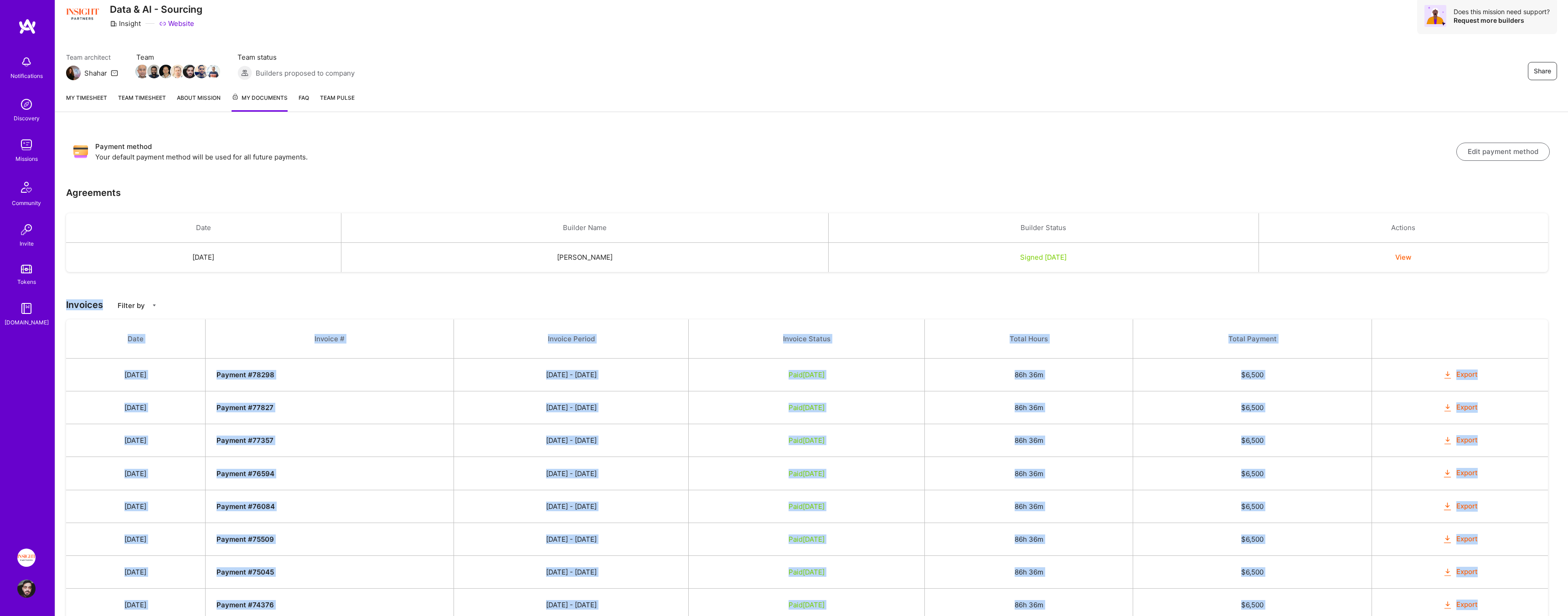
scroll to position [0, 0]
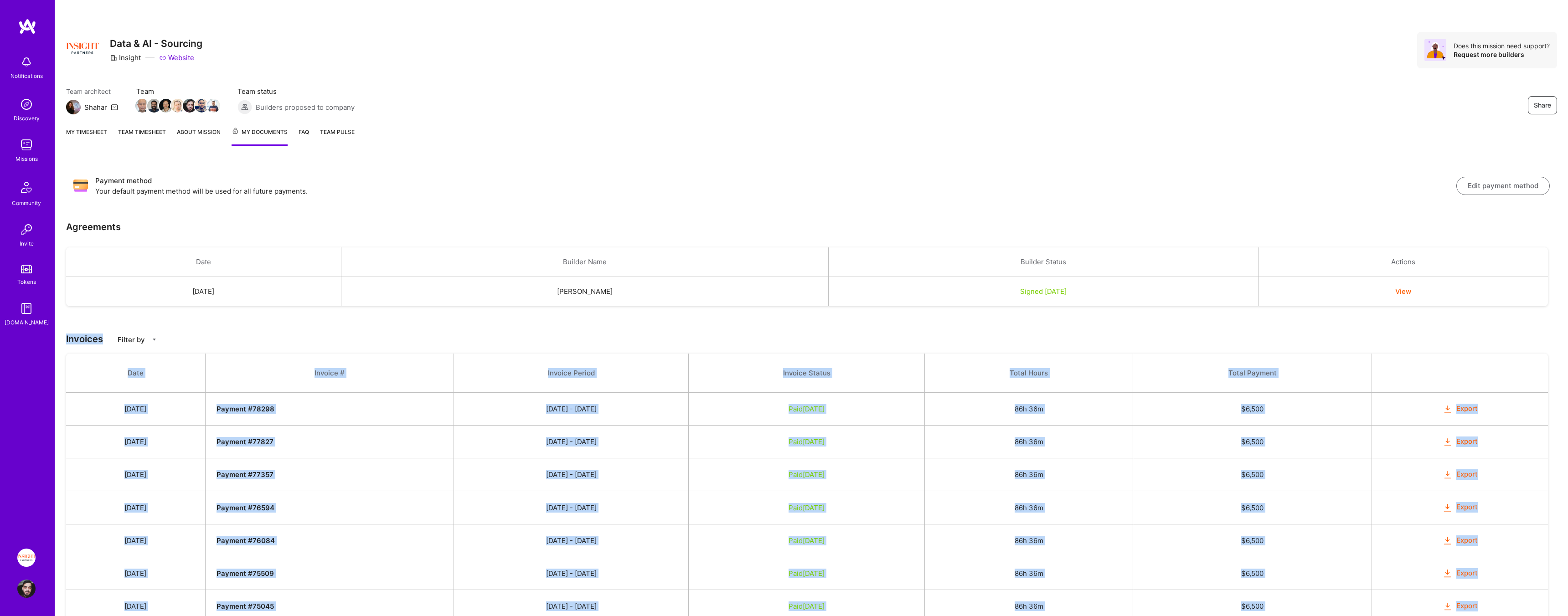
drag, startPoint x: 1268, startPoint y: 534, endPoint x: 96, endPoint y: 331, distance: 1189.5
copy div "Invoices Filter by Date Invoice # Invoice Period Invoice Status Total Hours Tot…"
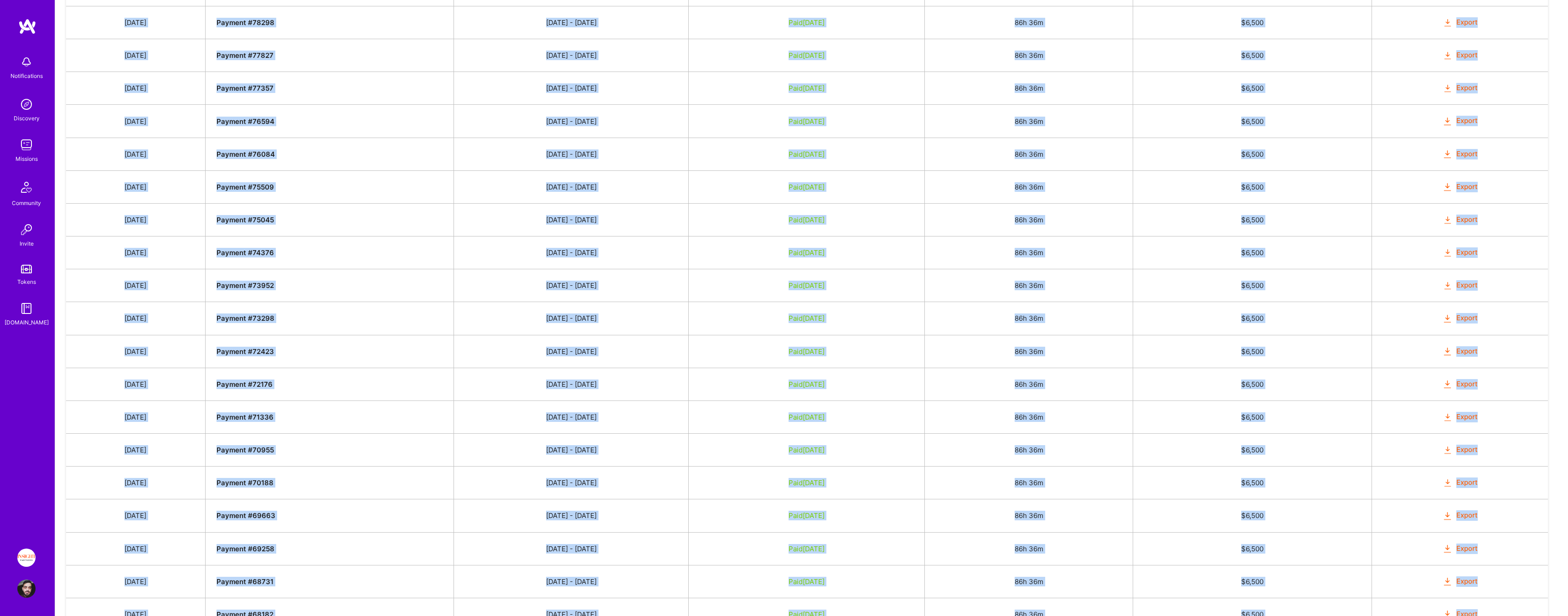
click at [1208, 382] on td "$ 6,500" at bounding box center [1252, 384] width 239 height 33
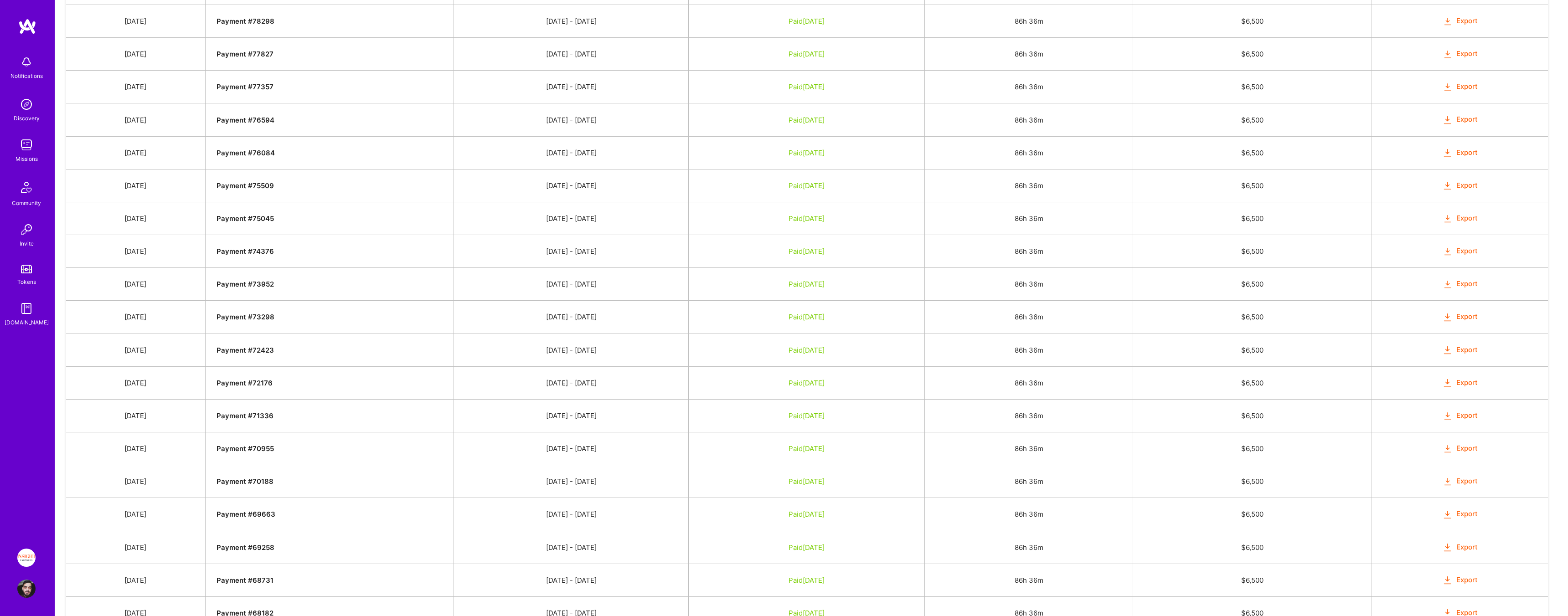
click at [1236, 400] on td "$ 6,500" at bounding box center [1252, 416] width 239 height 33
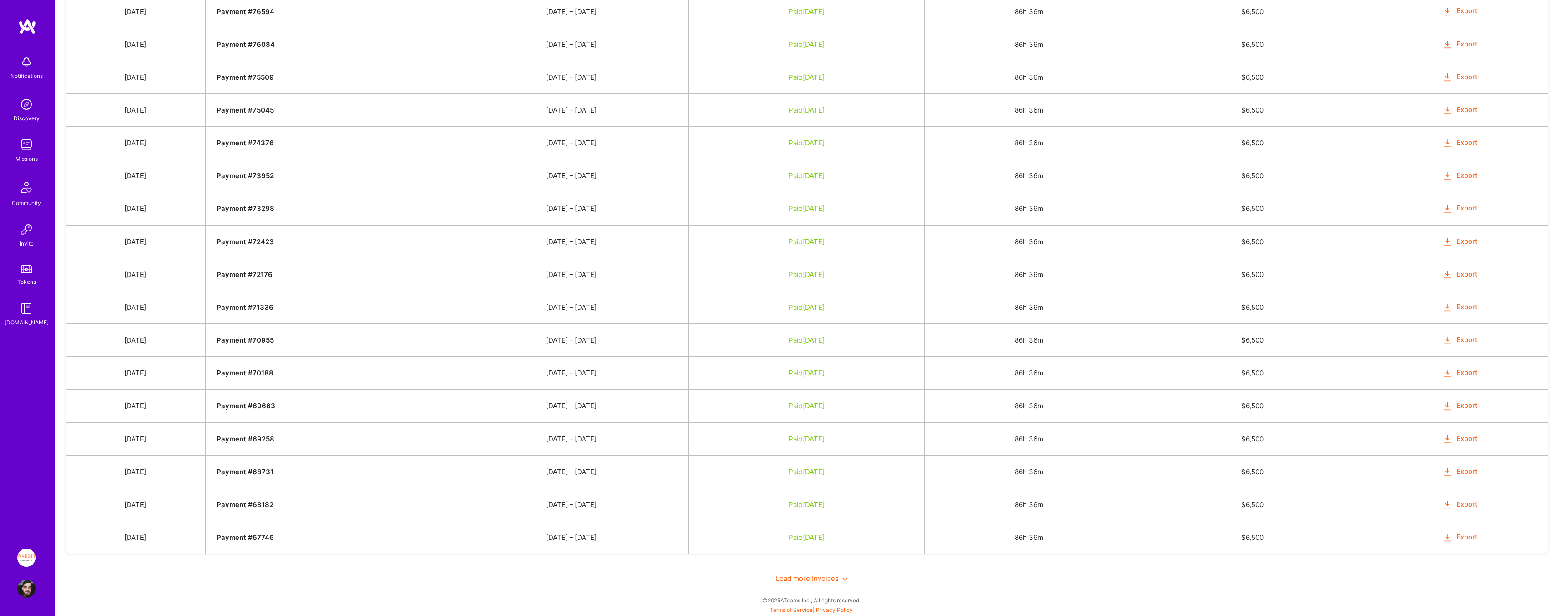
click at [925, 531] on td "Paid Dec 30, 2024" at bounding box center [807, 537] width 236 height 33
click at [847, 583] on div "Load more Invoices" at bounding box center [811, 579] width 1491 height 32
click at [816, 577] on span "Load more Invoices" at bounding box center [812, 579] width 72 height 9
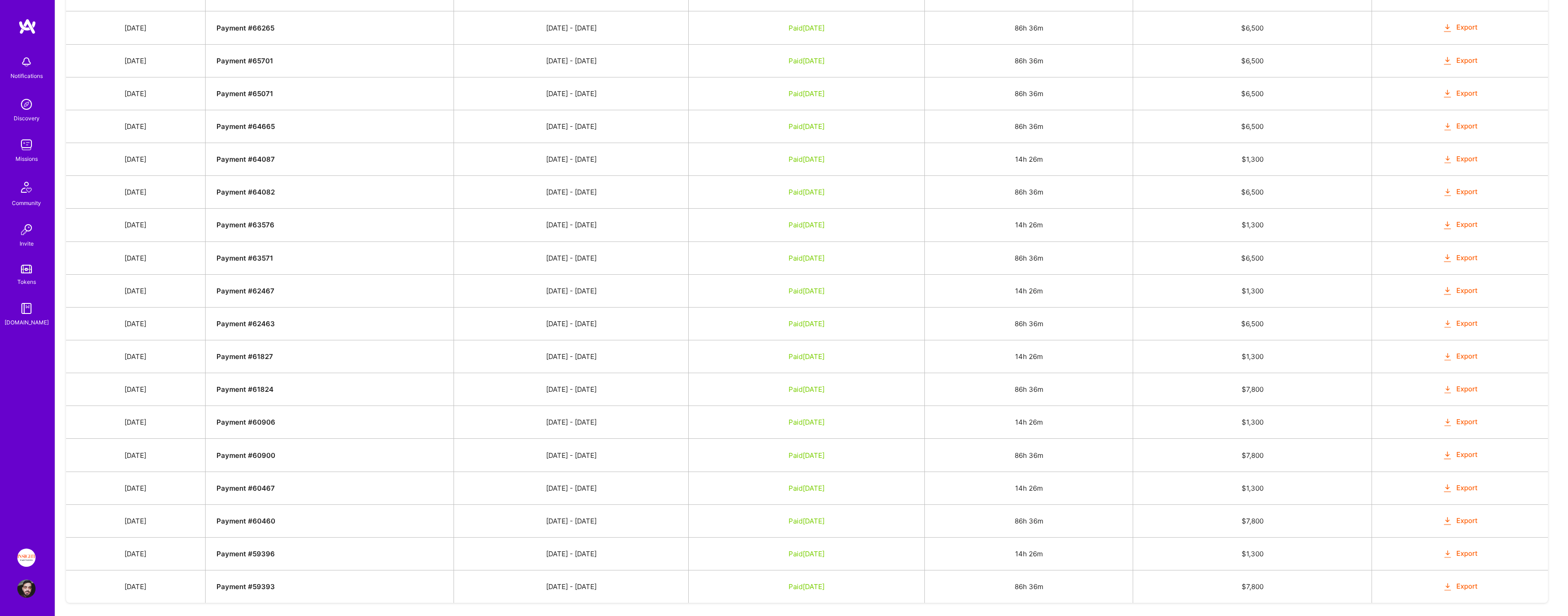
scroll to position [1154, 0]
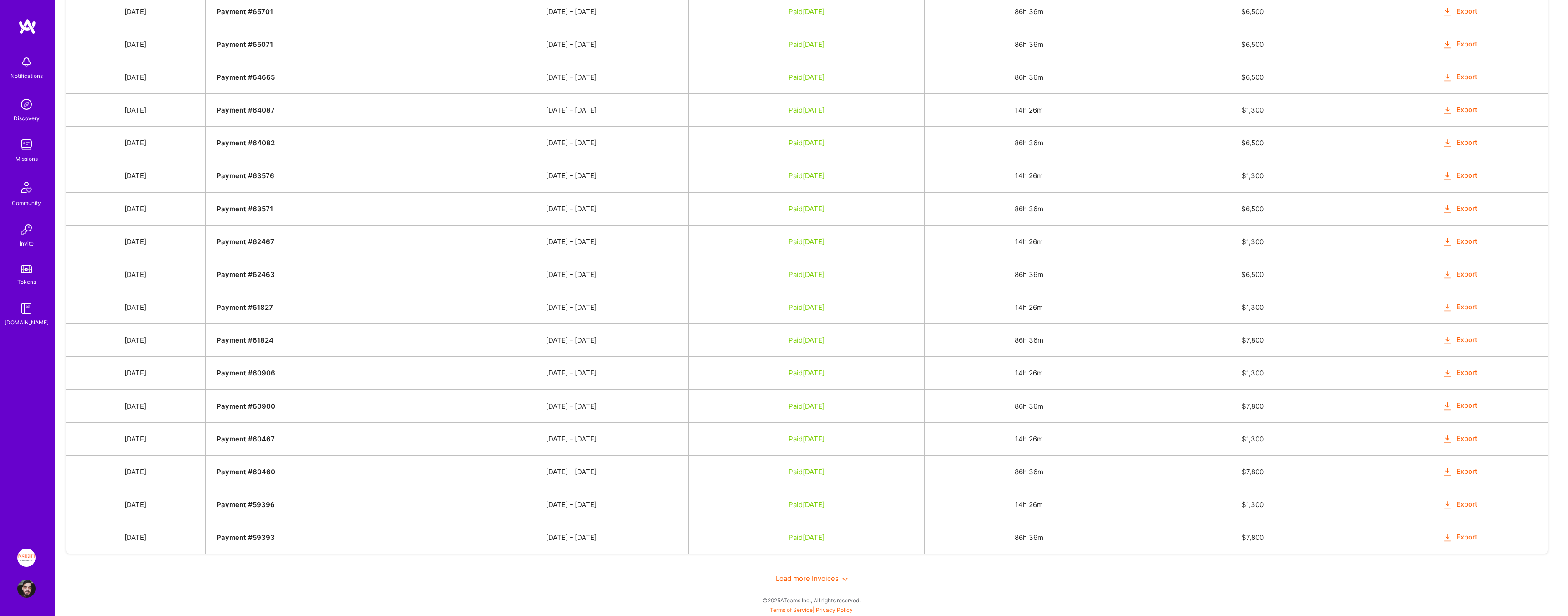
click at [1322, 543] on td "$ 7,800" at bounding box center [1252, 538] width 239 height 33
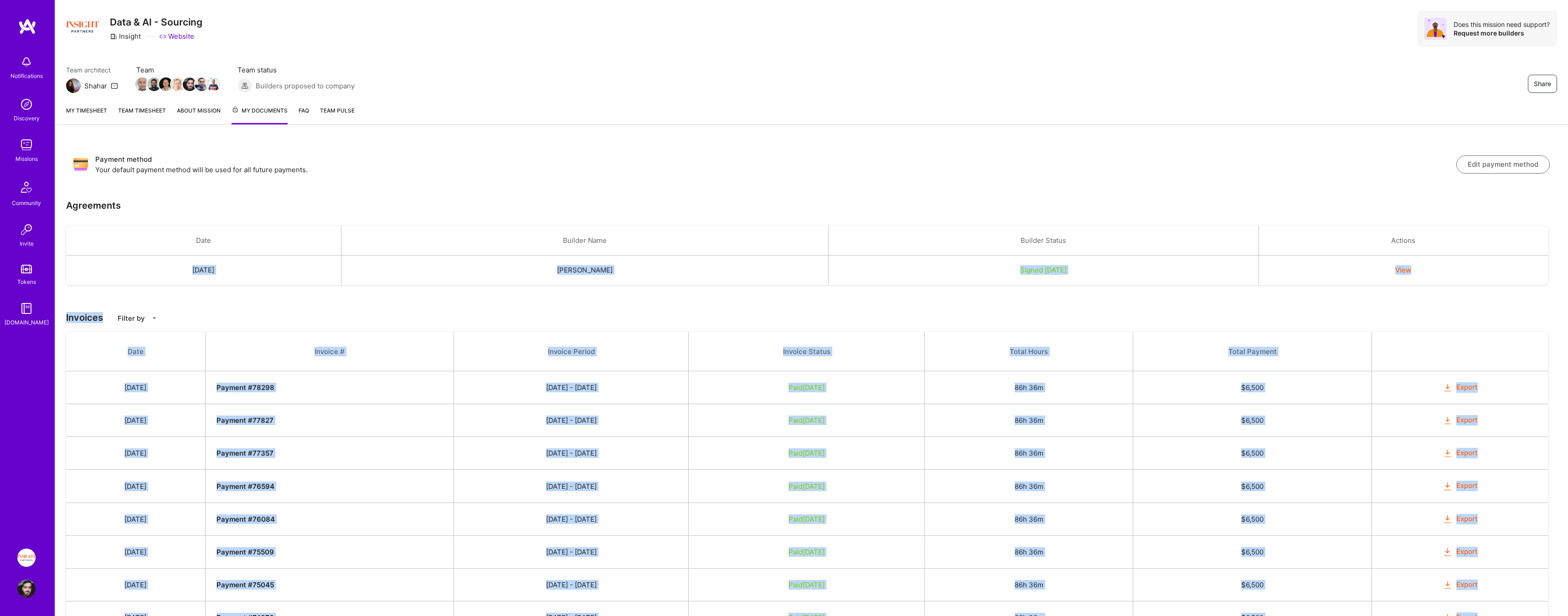
scroll to position [0, 0]
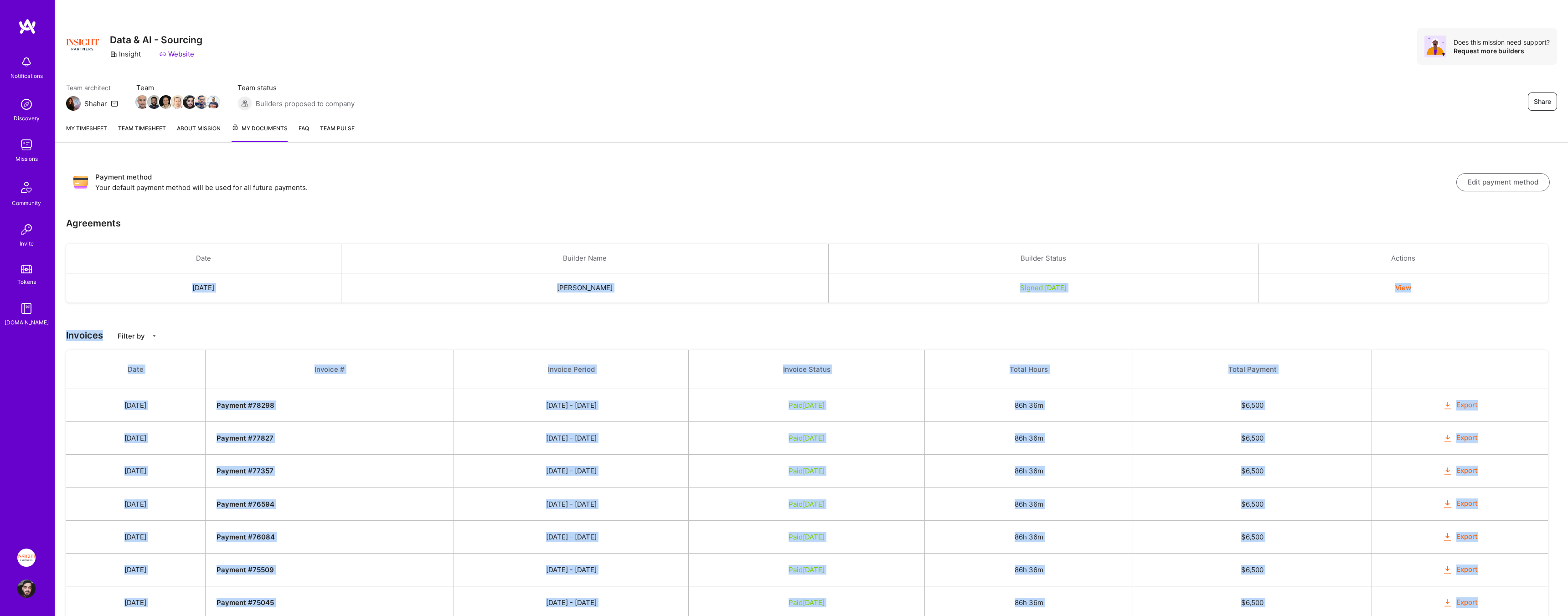
drag, startPoint x: 1322, startPoint y: 543, endPoint x: 169, endPoint y: 300, distance: 1178.3
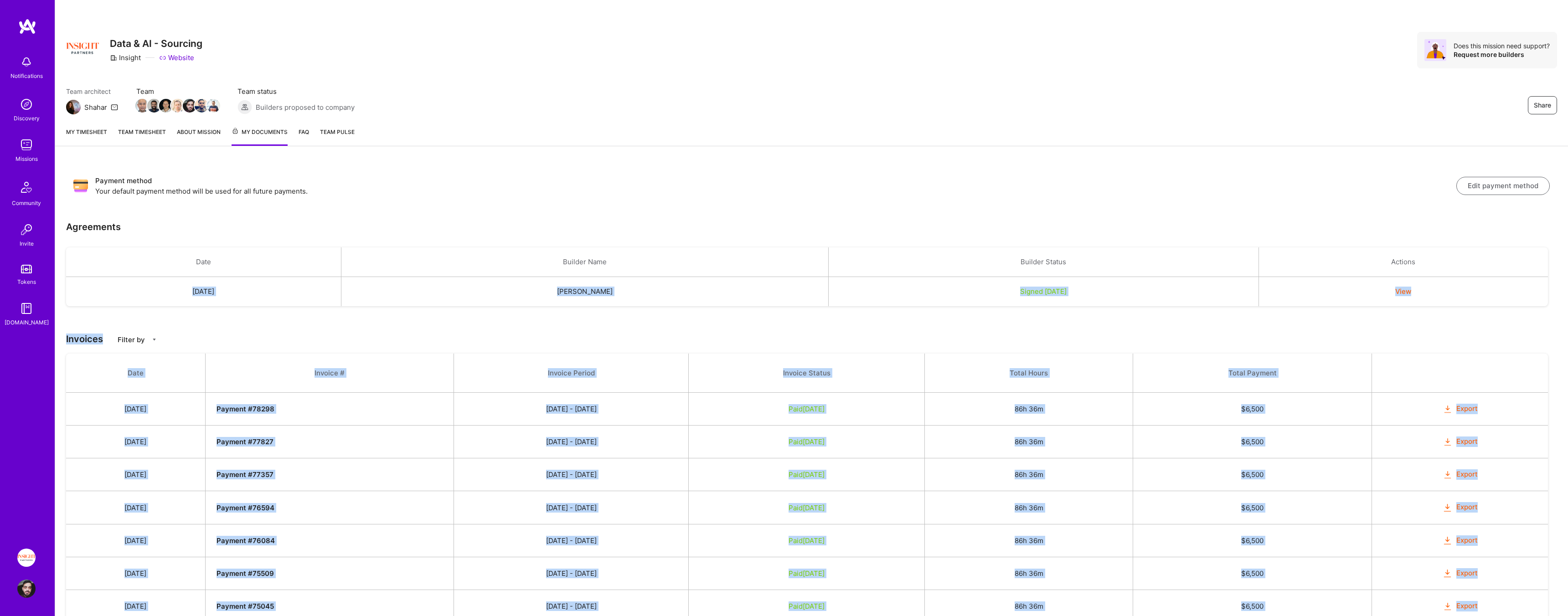
click at [164, 338] on div "Filter by" at bounding box center [172, 340] width 110 height 10
click at [254, 337] on h3 "Invoices Filter by Payments" at bounding box center [811, 339] width 1491 height 11
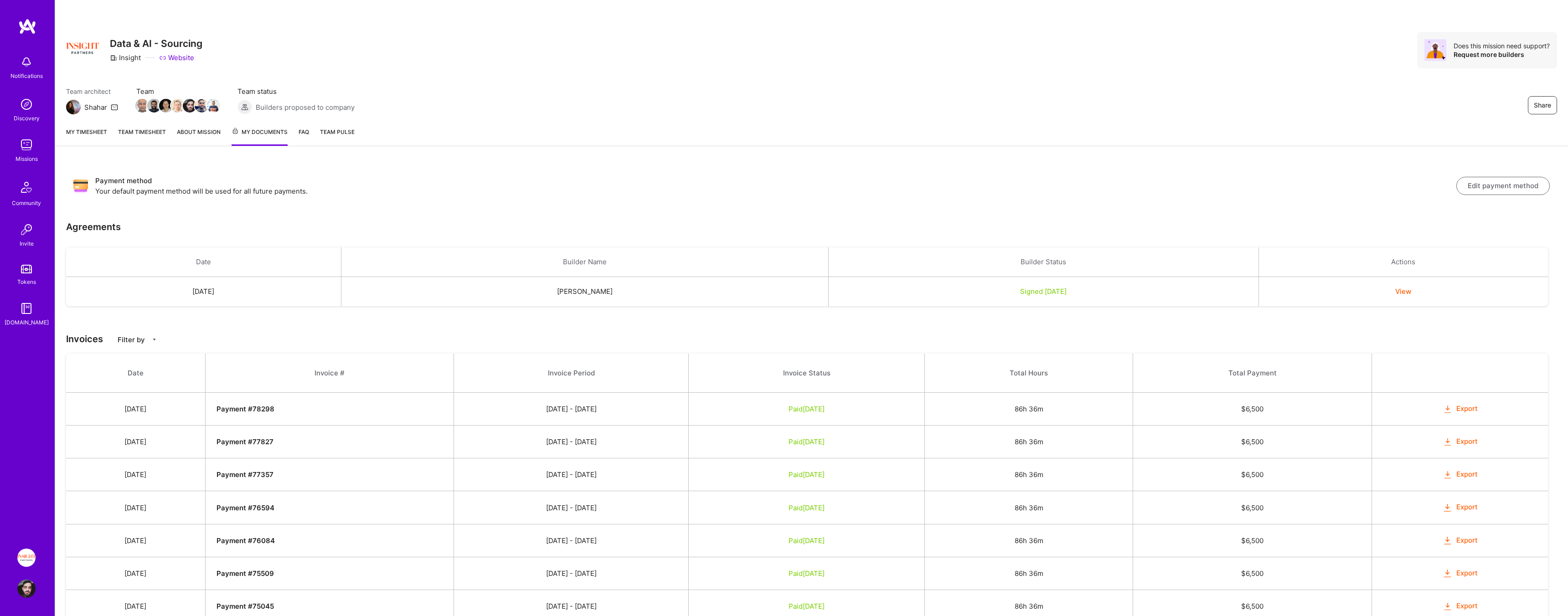
click at [144, 338] on div "Filter by" at bounding box center [172, 340] width 110 height 10
click at [150, 357] on label "Payments" at bounding box center [148, 366] width 46 height 26
click at [133, 363] on input "Payments" at bounding box center [130, 366] width 6 height 6
checkbox input "true"
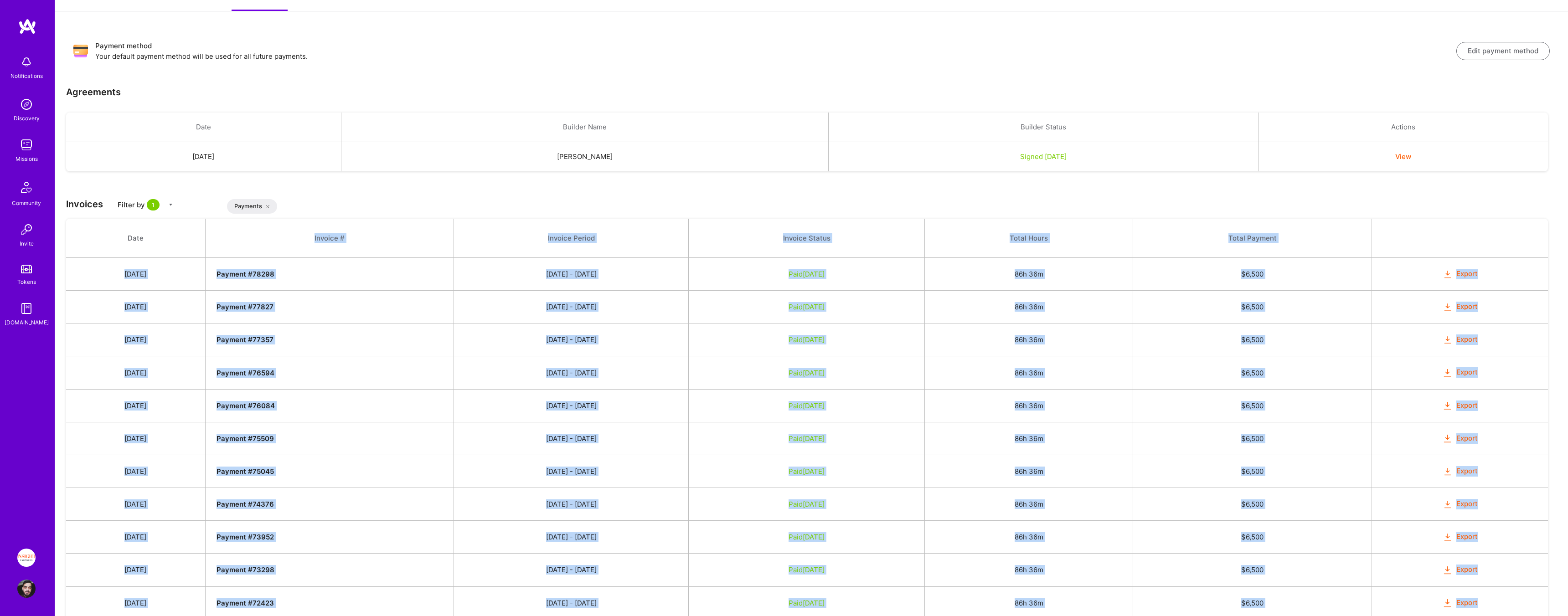
scroll to position [131, 0]
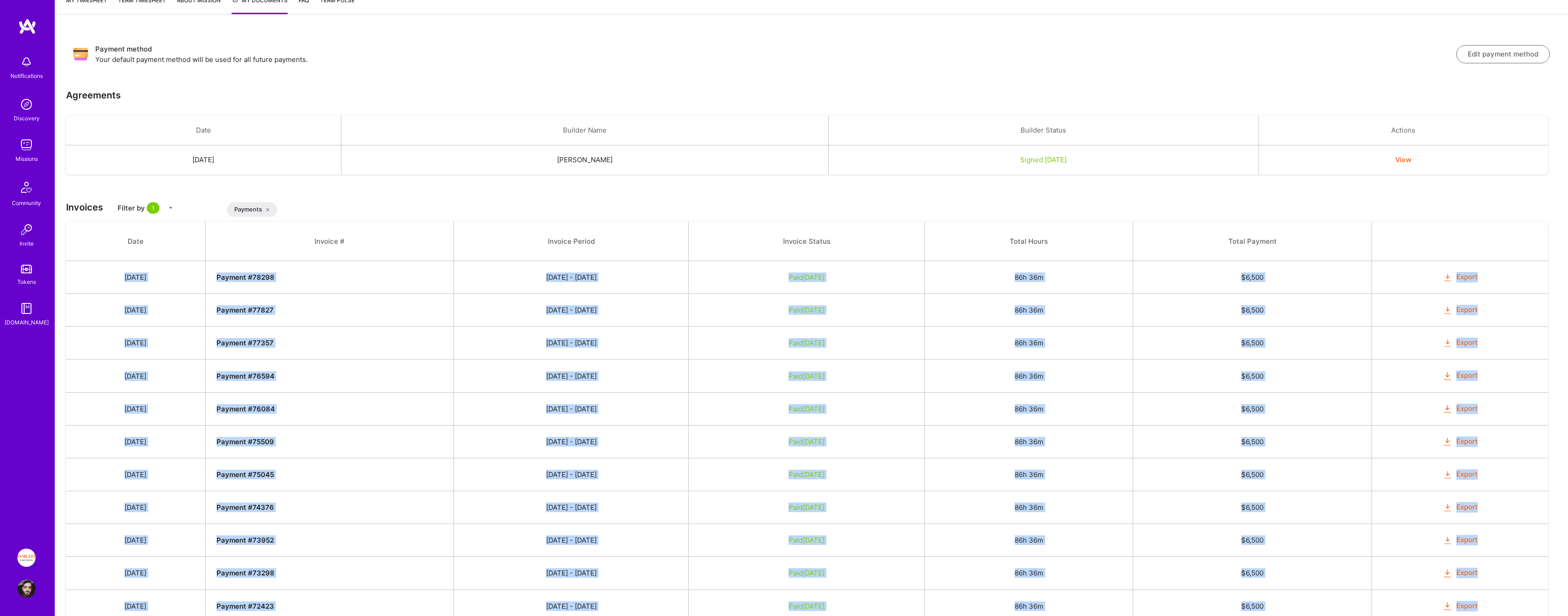
drag, startPoint x: 1509, startPoint y: 533, endPoint x: 127, endPoint y: 275, distance: 1405.9
copy tbody "Oct 4, 2025 Payment # 78298 09/16 - 09/30/2025 Paid Oct 14, 2025 86h 36m $ 6,50…"
